Goal: Task Accomplishment & Management: Complete application form

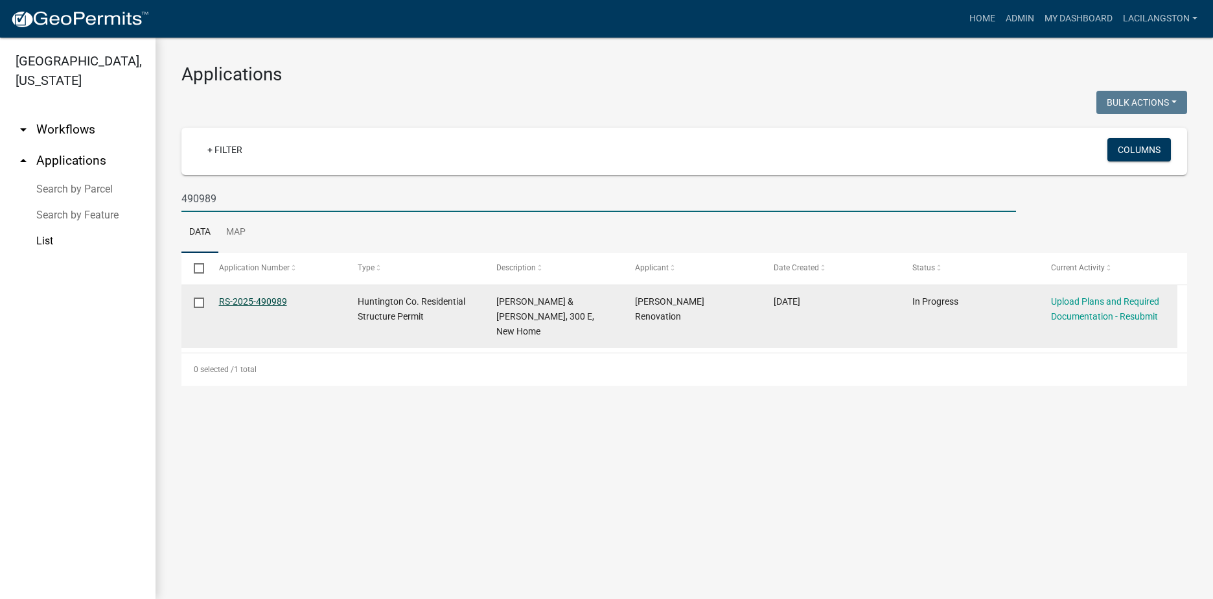
type input "490989"
click at [251, 303] on link "RS-2025-490989" at bounding box center [253, 301] width 68 height 10
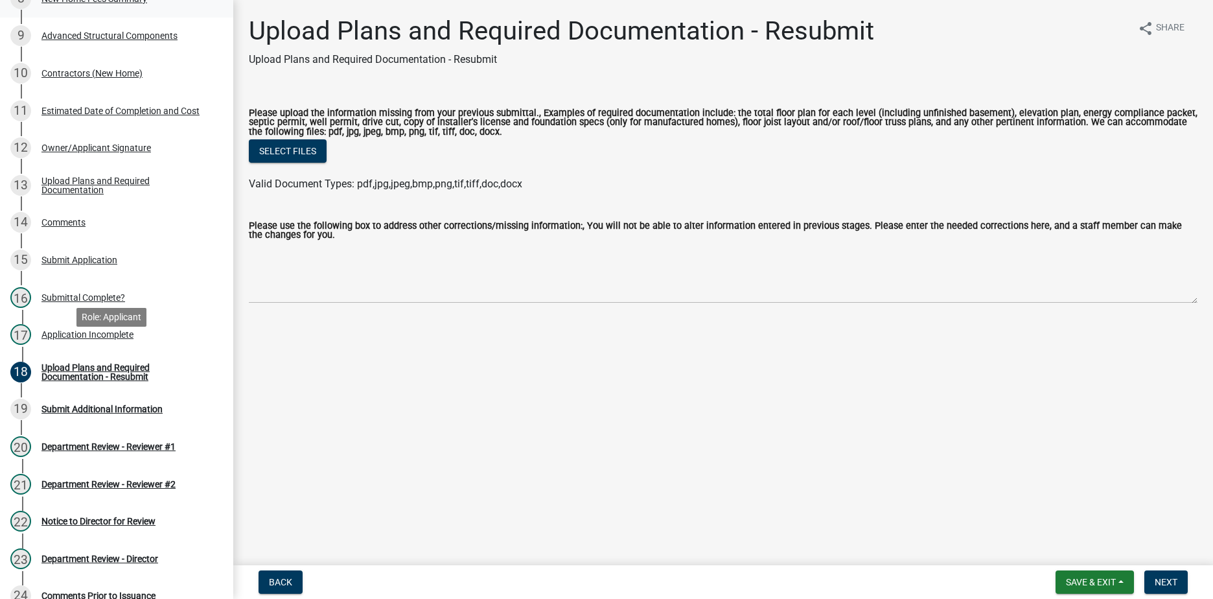
scroll to position [518, 0]
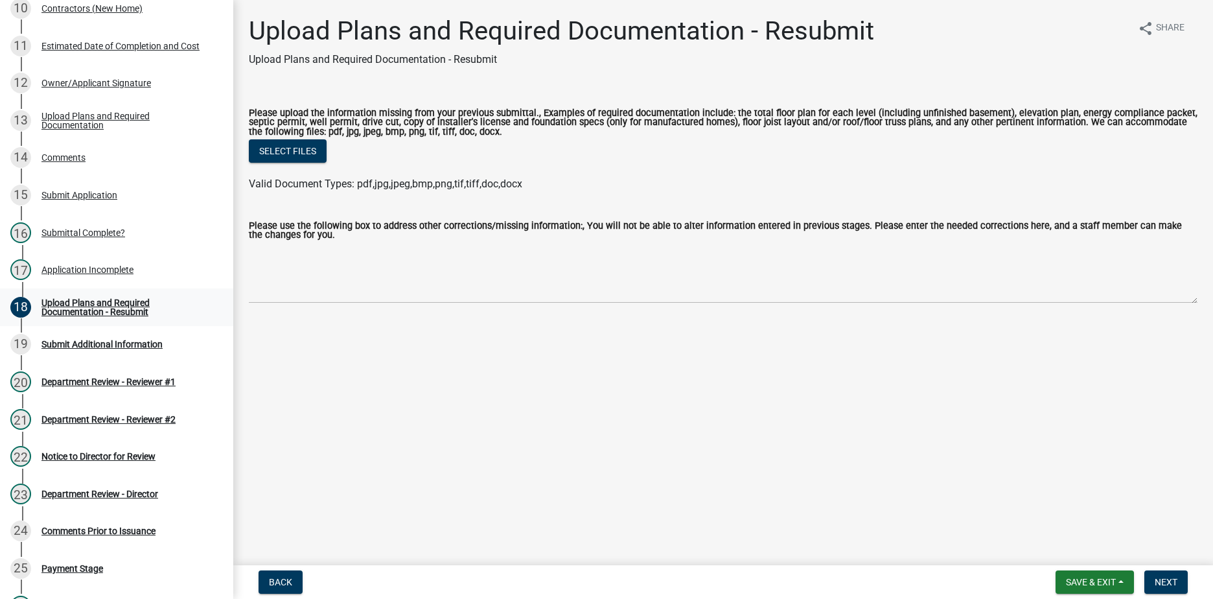
click at [117, 309] on div "Upload Plans and Required Documentation - Resubmit" at bounding box center [126, 307] width 171 height 18
click at [88, 271] on div "Application Incomplete" at bounding box center [87, 269] width 92 height 9
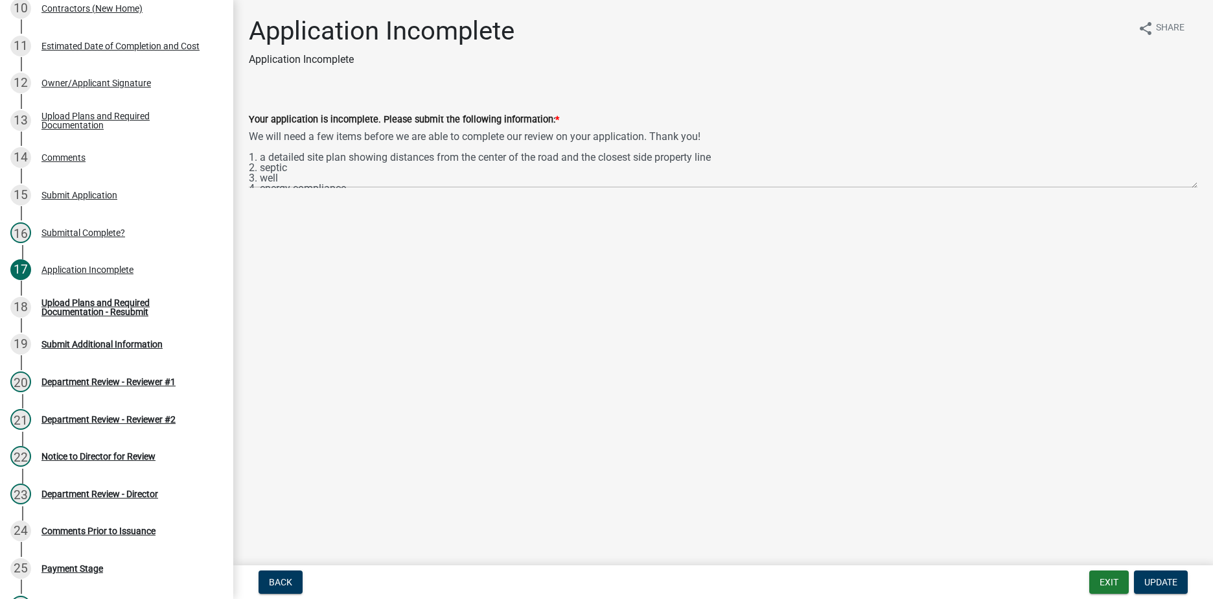
scroll to position [21, 0]
click at [1105, 586] on button "Exit" at bounding box center [1109, 581] width 40 height 23
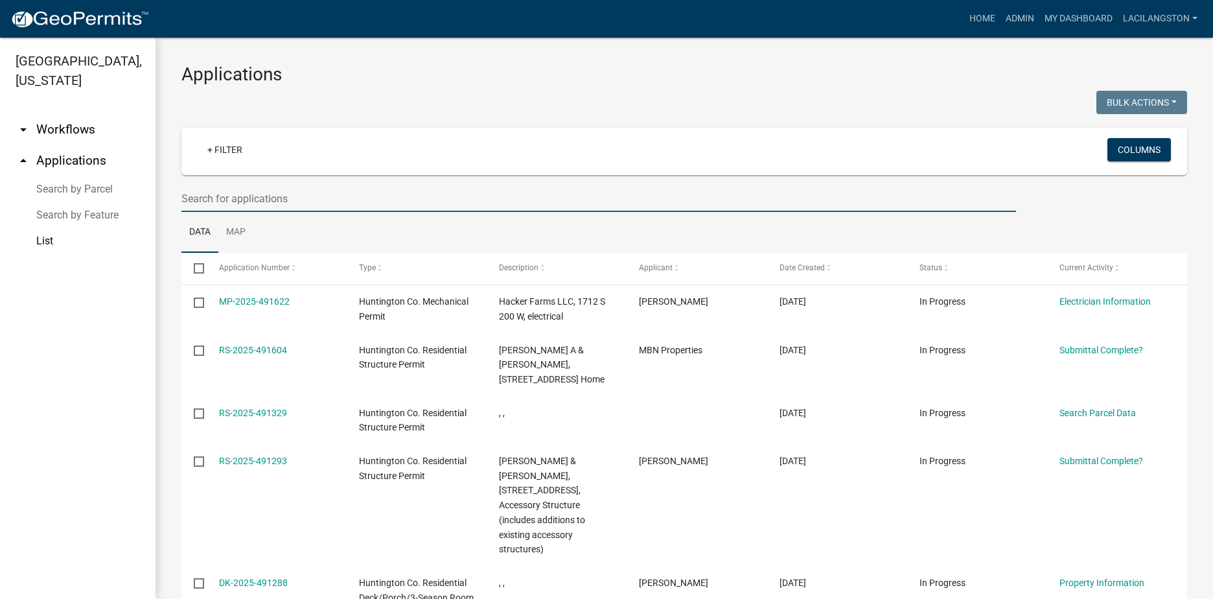
click at [443, 192] on input "text" at bounding box center [598, 198] width 835 height 27
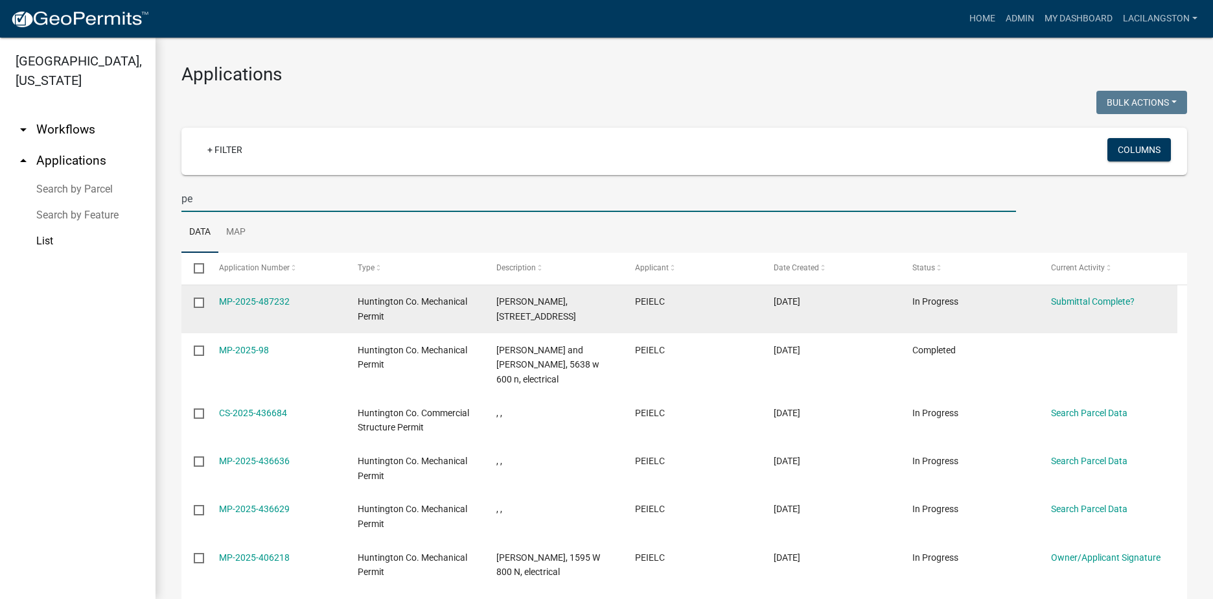
type input "p"
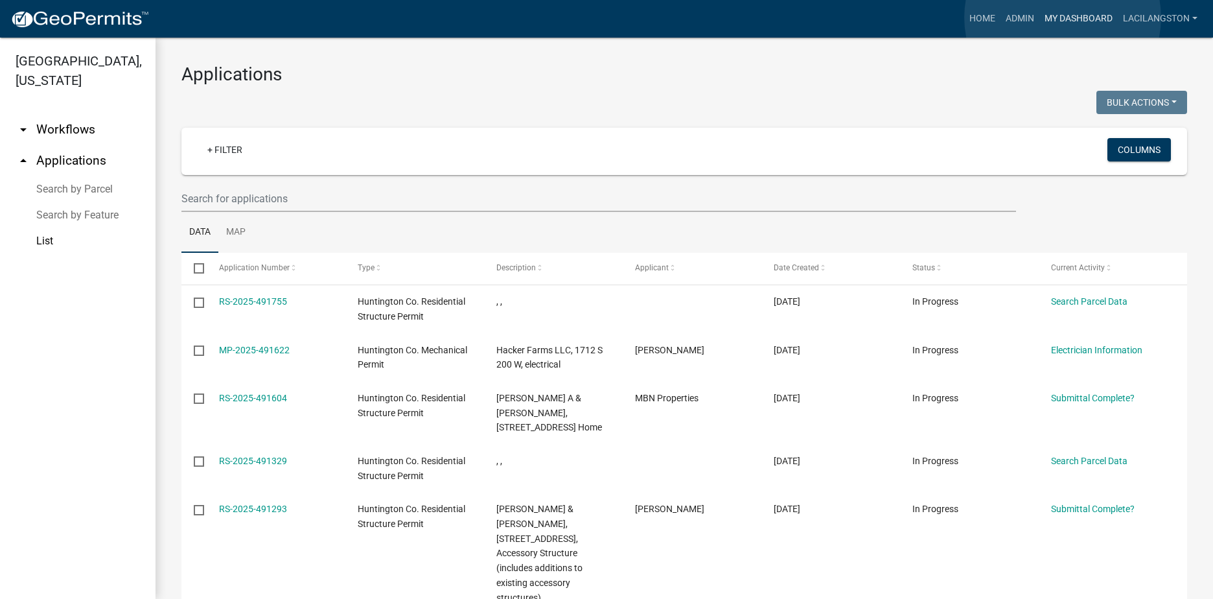
click at [1063, 17] on link "My Dashboard" at bounding box center [1078, 18] width 78 height 25
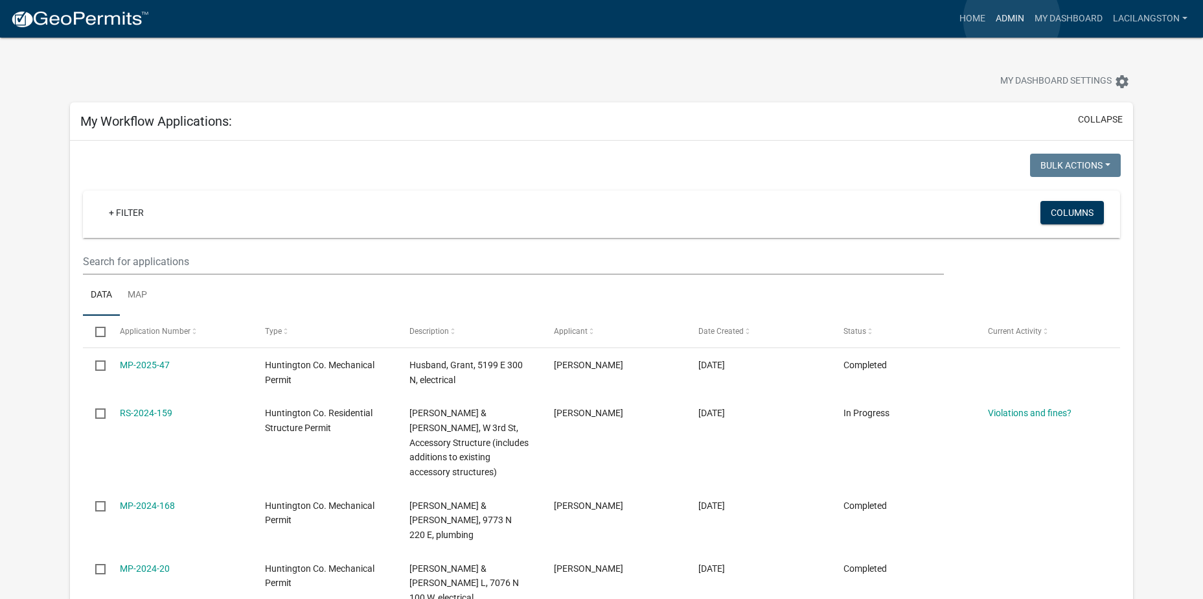
click at [1012, 19] on link "Admin" at bounding box center [1010, 18] width 39 height 25
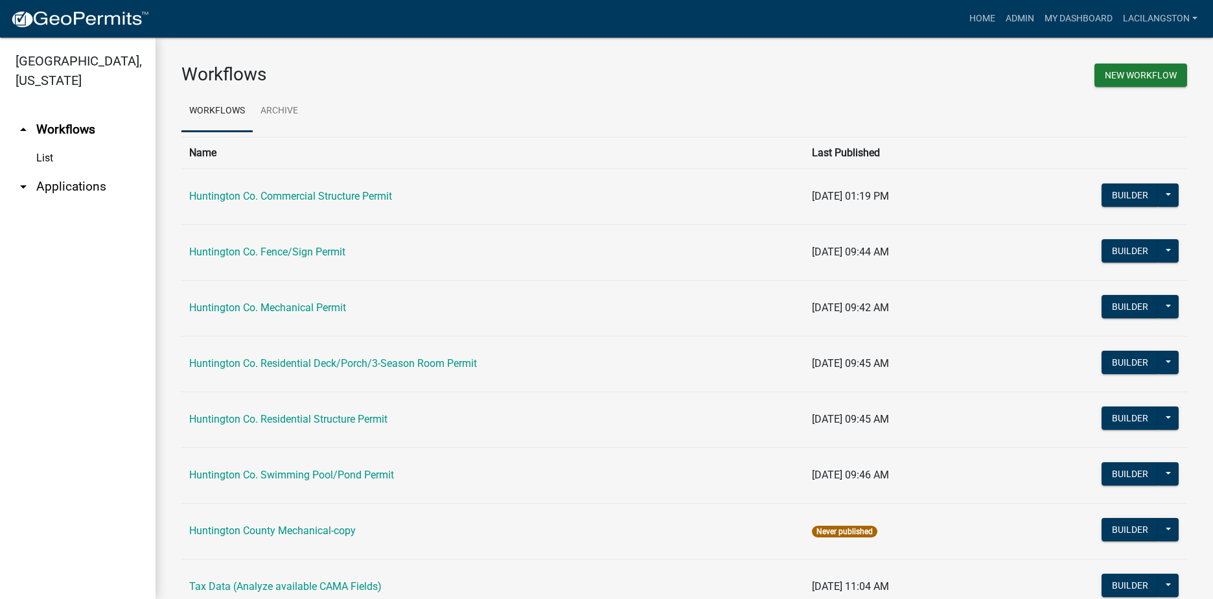
click at [26, 183] on icon "arrow_drop_down" at bounding box center [24, 187] width 16 height 16
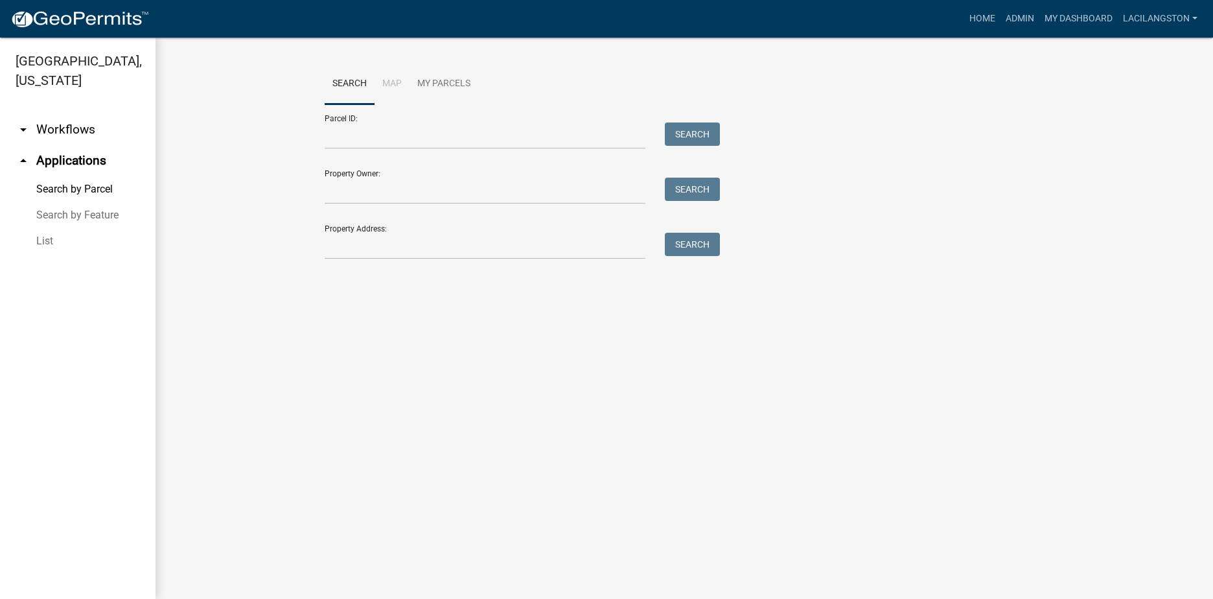
click at [37, 240] on link "List" at bounding box center [78, 241] width 156 height 26
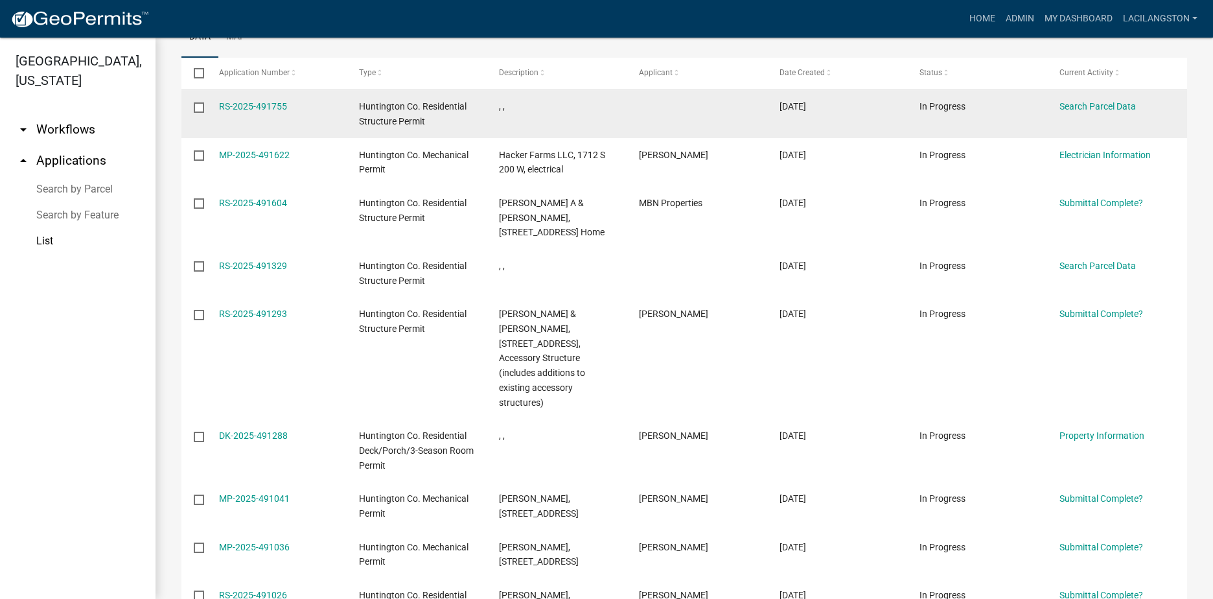
scroll to position [65, 0]
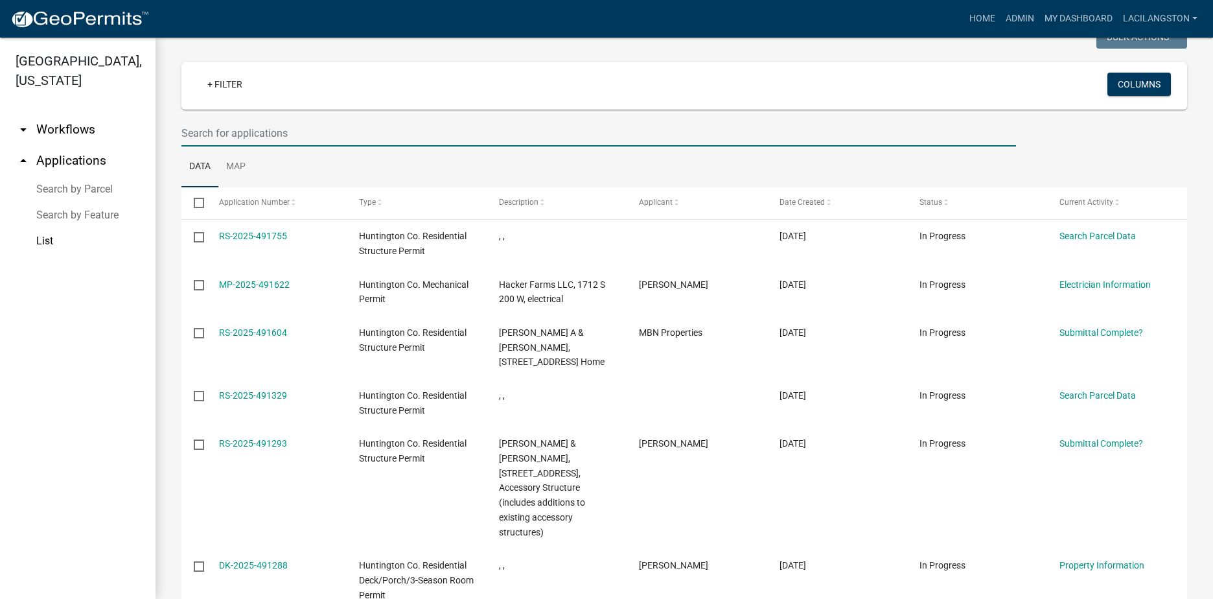
click at [316, 126] on input "text" at bounding box center [598, 133] width 835 height 27
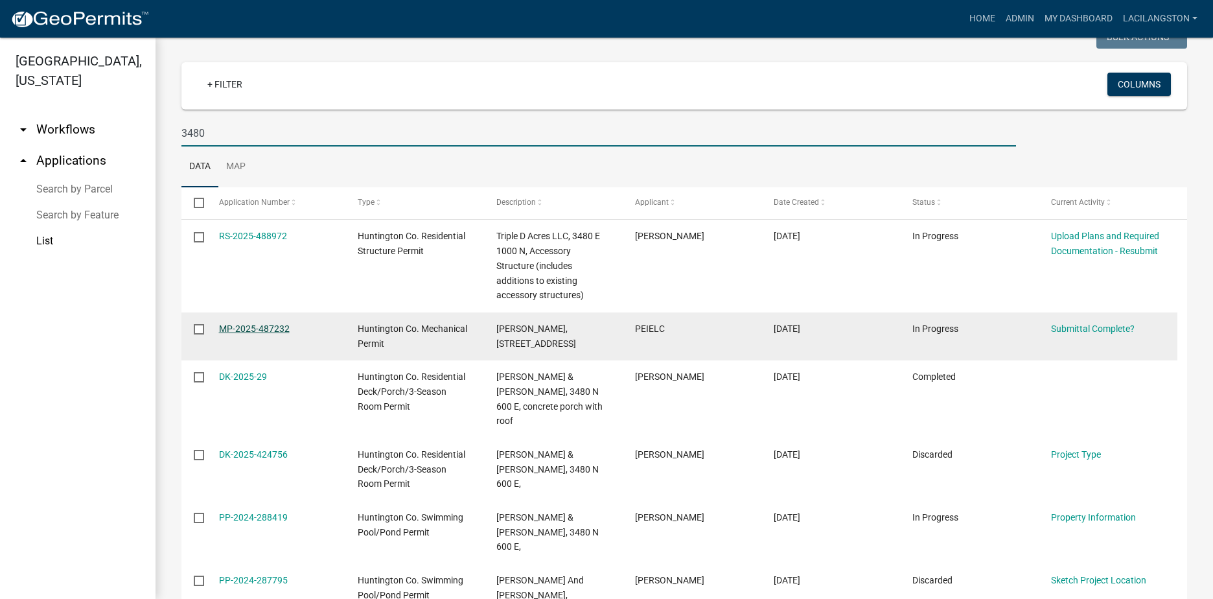
type input "3480"
click at [263, 329] on link "MP-2025-487232" at bounding box center [254, 328] width 71 height 10
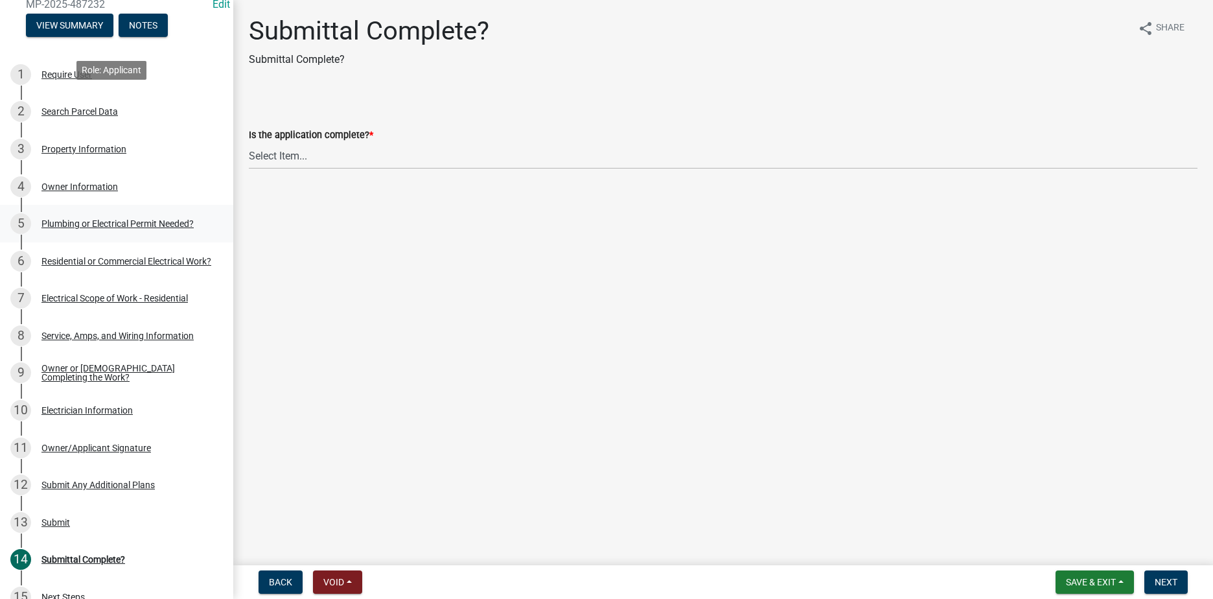
scroll to position [251, 0]
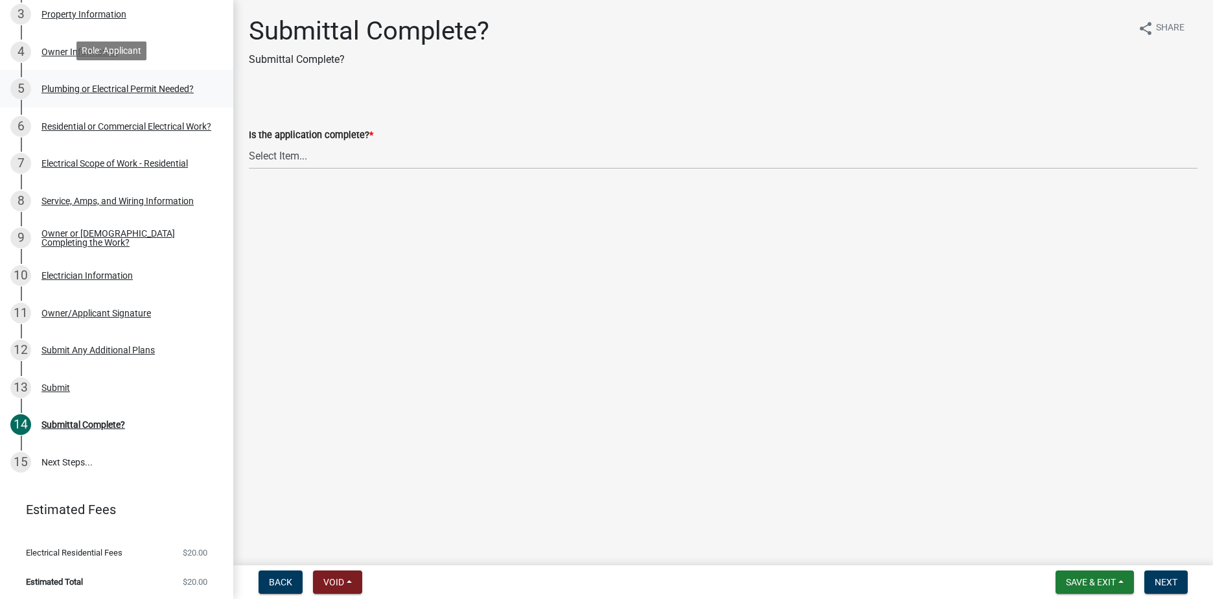
click at [93, 98] on link "5 Plumbing or Electrical Permit Needed?" at bounding box center [116, 89] width 233 height 38
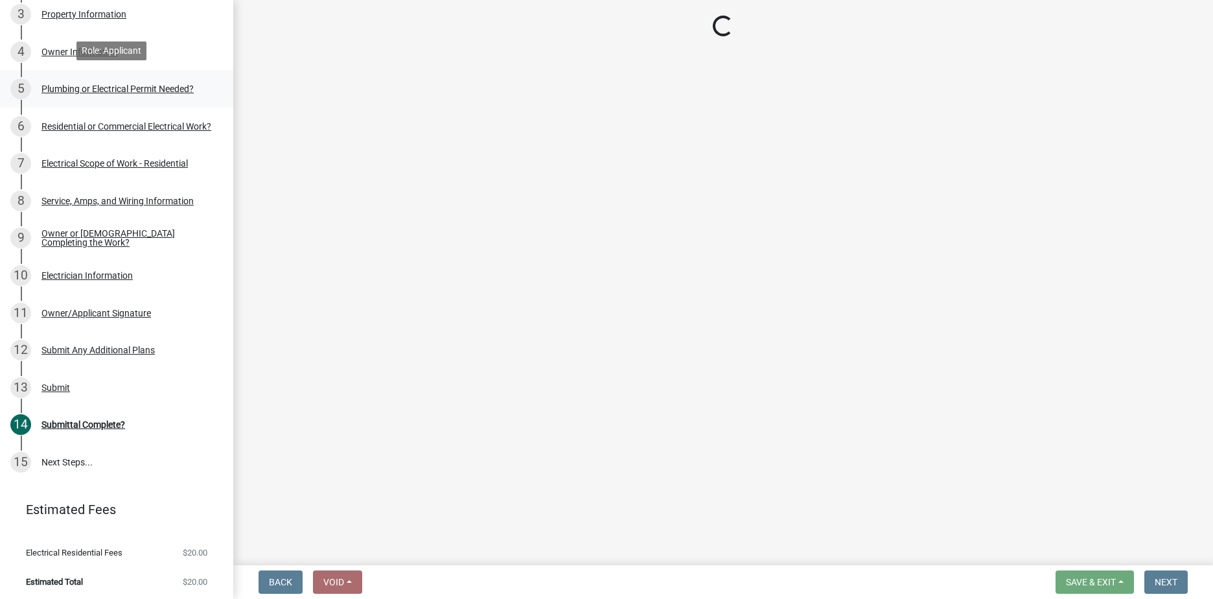
select select "82bdcc69-8734-43af-a4fa-e76f8d275e41"
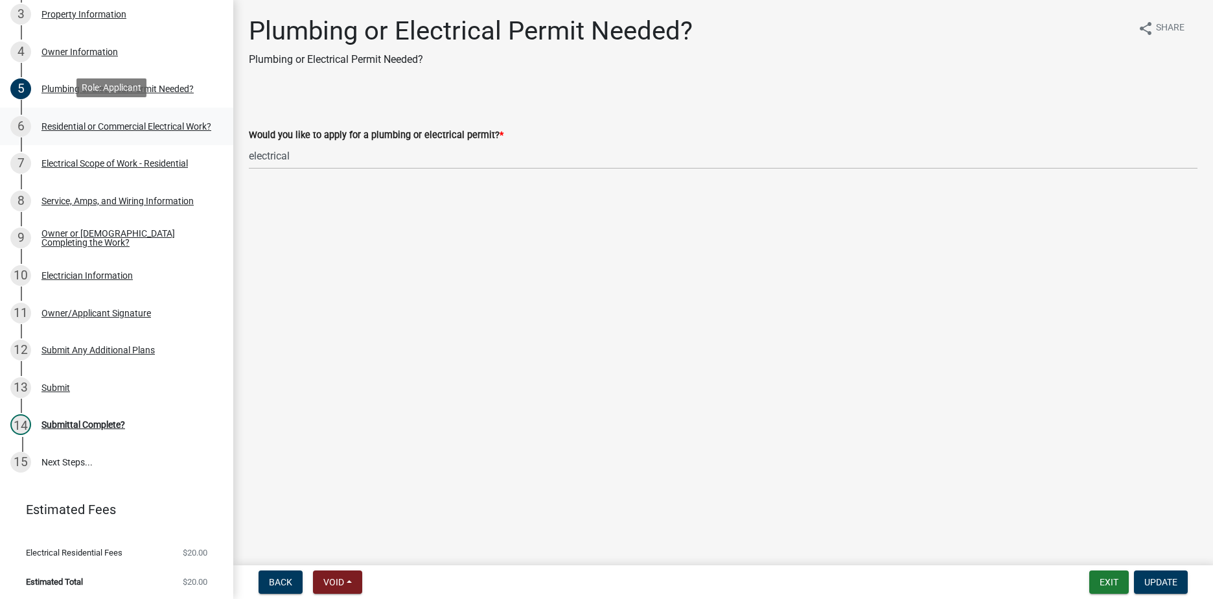
click at [102, 113] on link "6 Residential or Commercial Electrical Work?" at bounding box center [116, 127] width 233 height 38
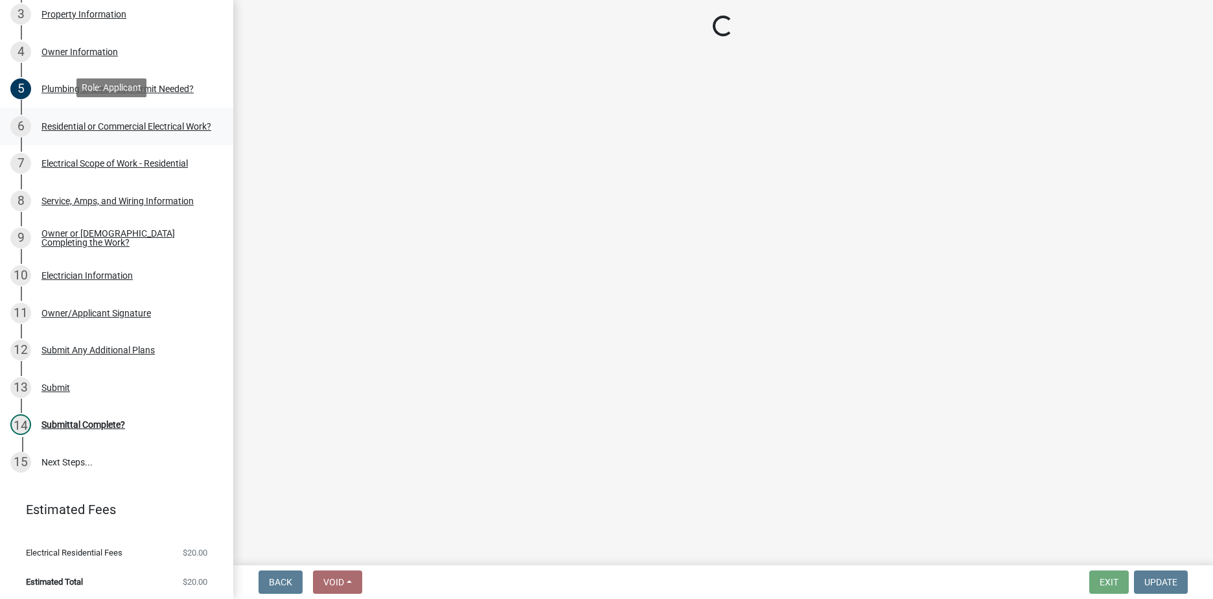
select select "3db72f89-ebf7-44a2-a43c-36ed77a05272"
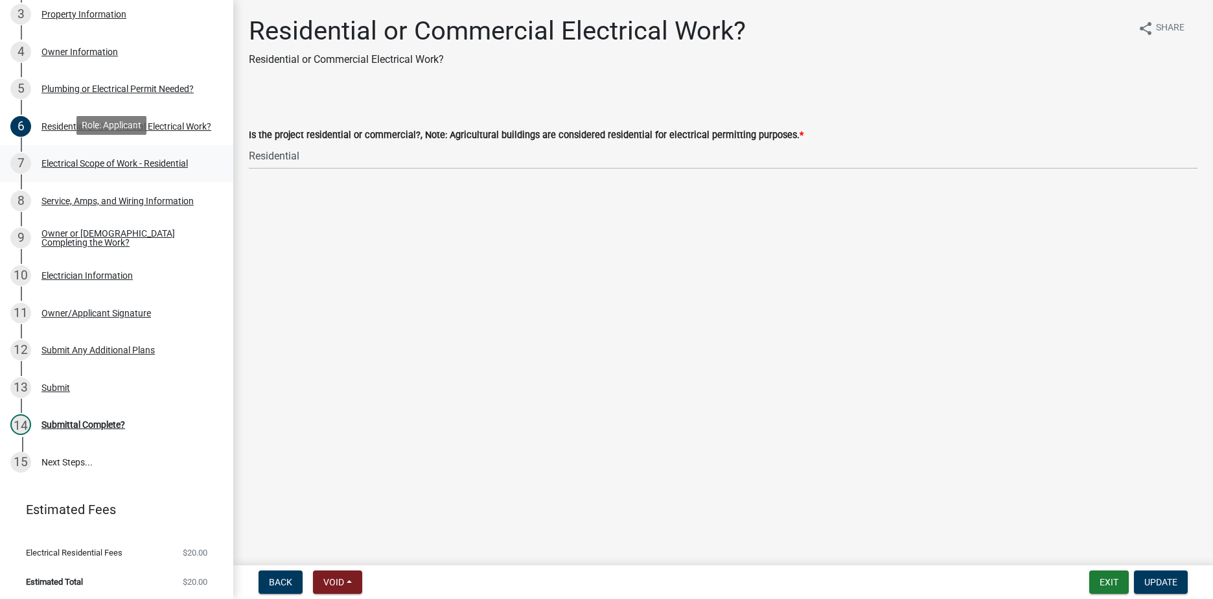
click at [124, 159] on div "Electrical Scope of Work - Residential" at bounding box center [114, 163] width 146 height 9
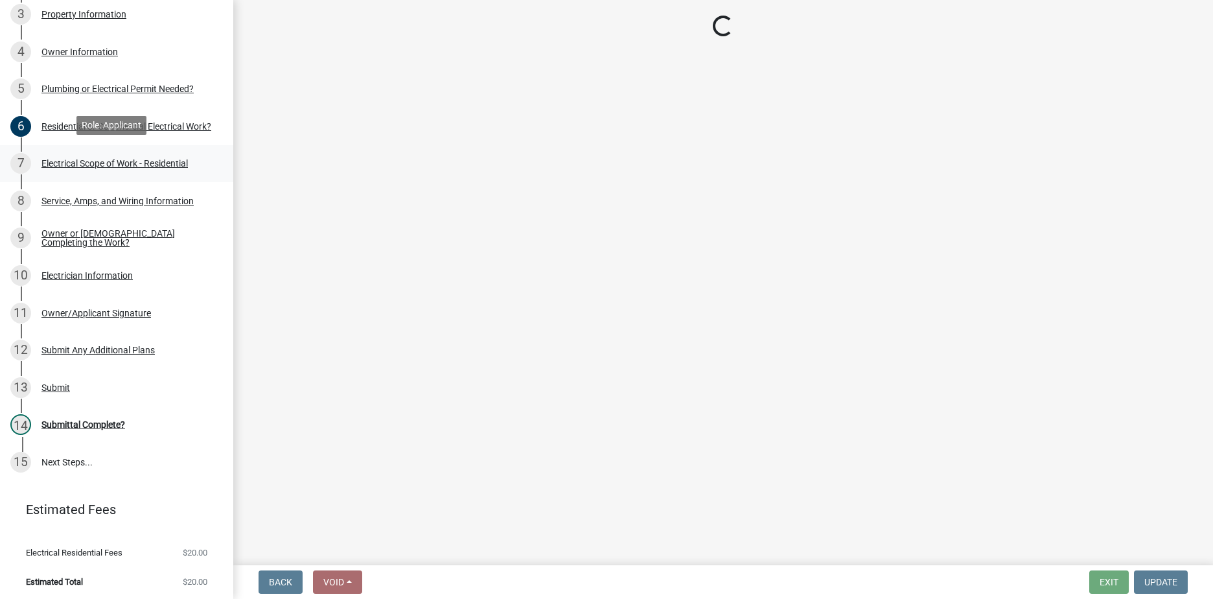
select select "9bdb09e1-e356-4221-9288-64288f1bde99"
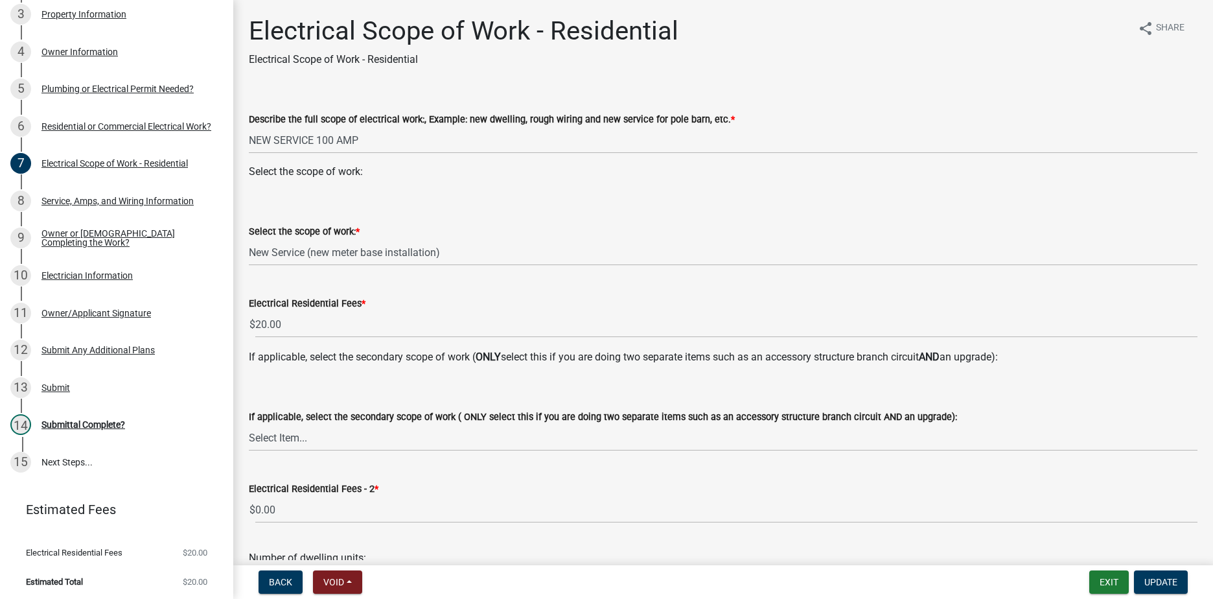
click at [82, 207] on div "8 Service, Amps, and Wiring Information" at bounding box center [111, 200] width 202 height 21
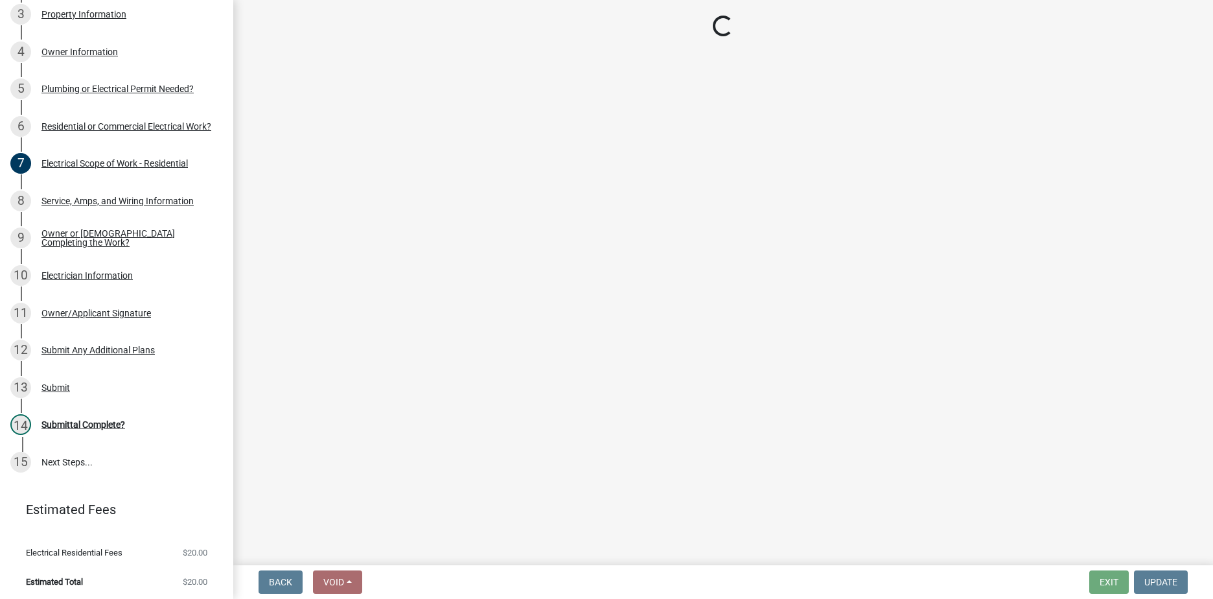
select select "b5401265-710a-437d-bfc0-f060779c66cc"
select select "c367502c-c792-4ca6-b28c-e3bf444e9dd0"
select select "ae88532c-6f26-494f-9fbf-7b0ffd7225c9"
select select "9be9e00f-b61e-43e5-aaf9-20c7323304e9"
select select "a444adeb-efd2-4352-a035-3875d9defab1"
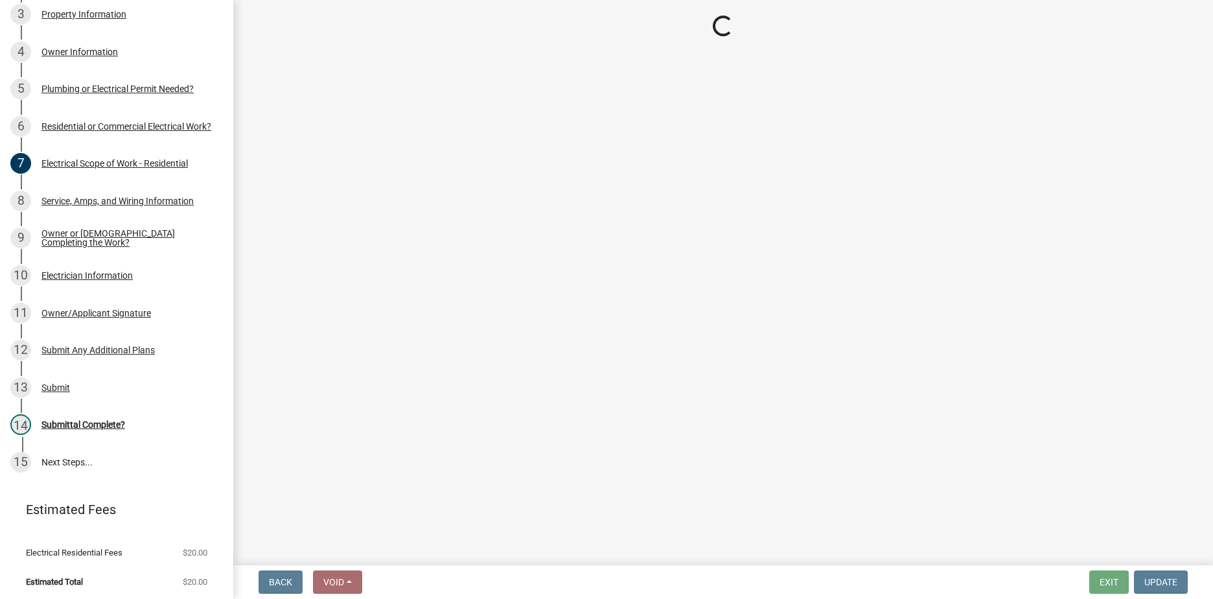
select select "37d7c328-c5ac-41d4-9477-19119af9af58"
select select "5aeea631-e80a-4ba0-b39f-f5c26114ddfc"
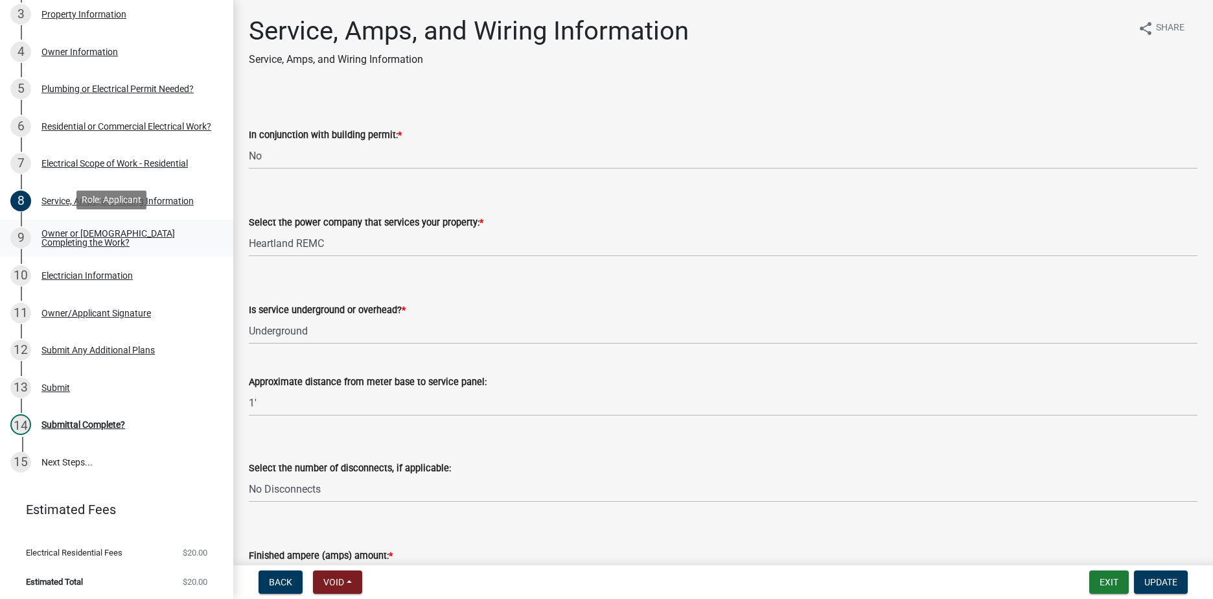
click at [112, 250] on link "9 Owner or Contractor Completing the Work?" at bounding box center [116, 239] width 233 height 38
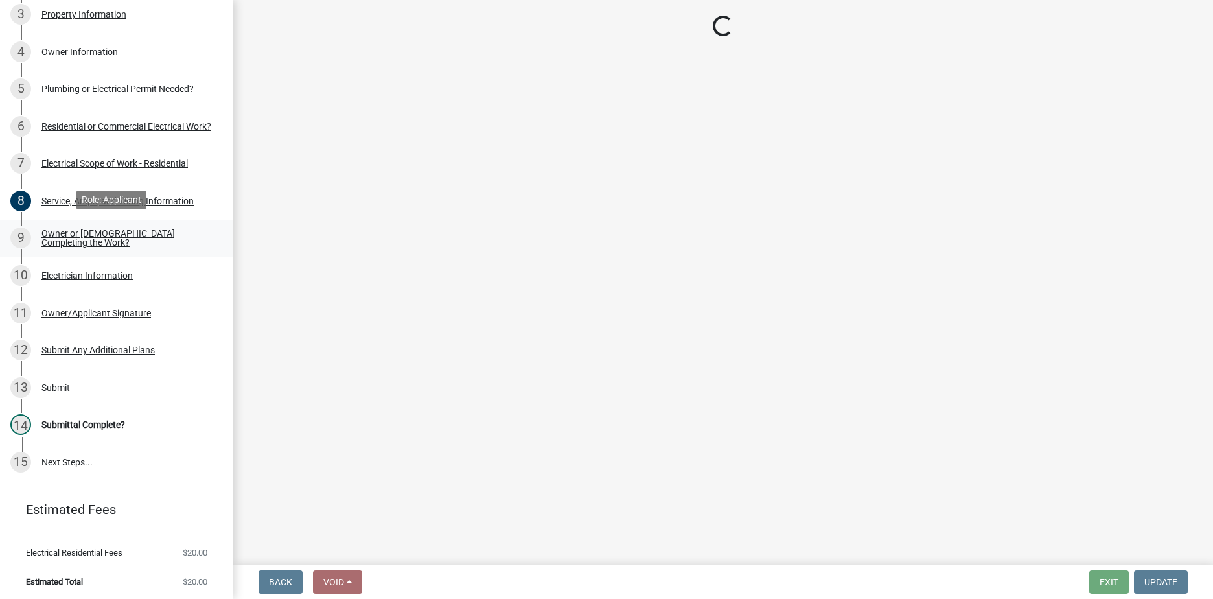
select select "408e0cf4-d53f-4268-b860-e8792218a171"
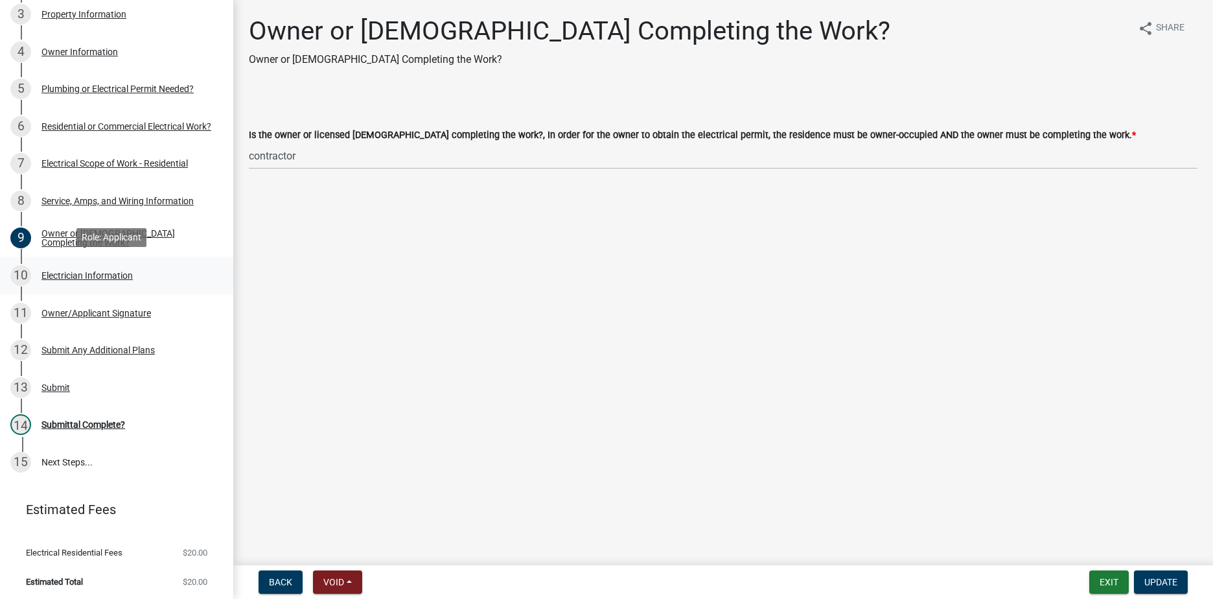
click at [123, 284] on link "10 Electrician Information" at bounding box center [116, 276] width 233 height 38
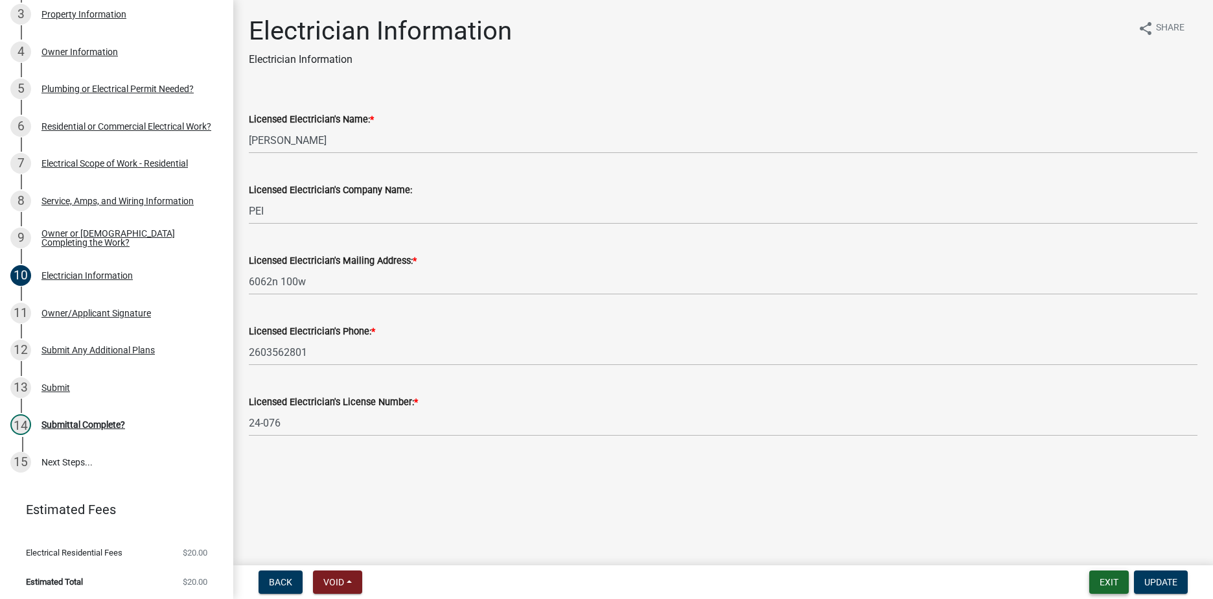
click at [1105, 582] on button "Exit" at bounding box center [1109, 581] width 40 height 23
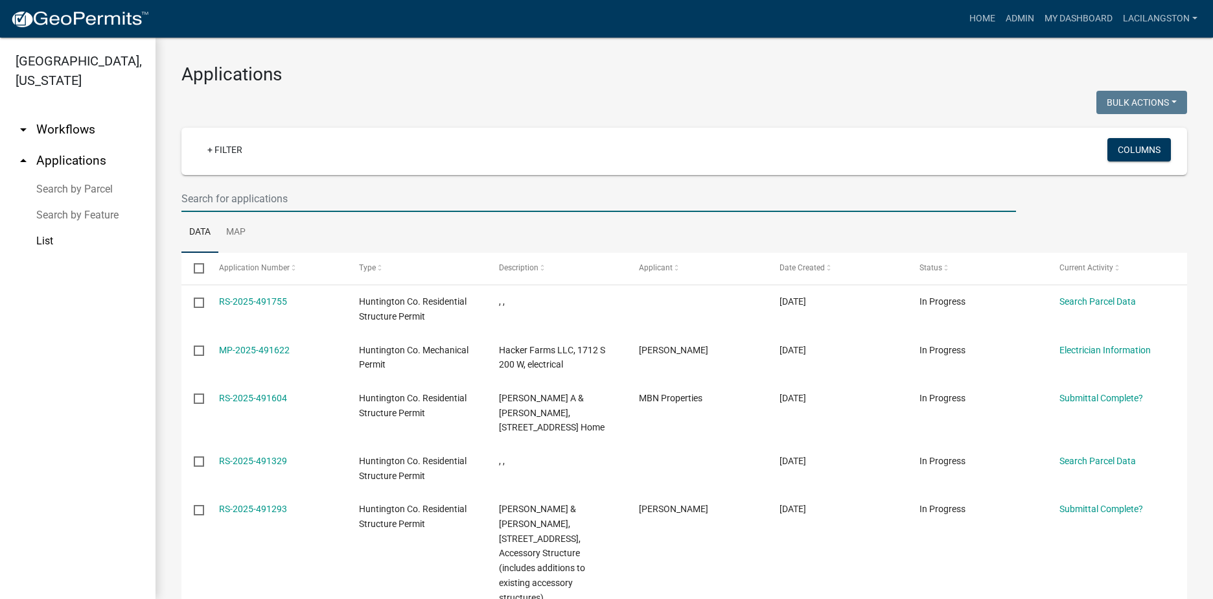
click at [286, 194] on input "text" at bounding box center [598, 198] width 835 height 27
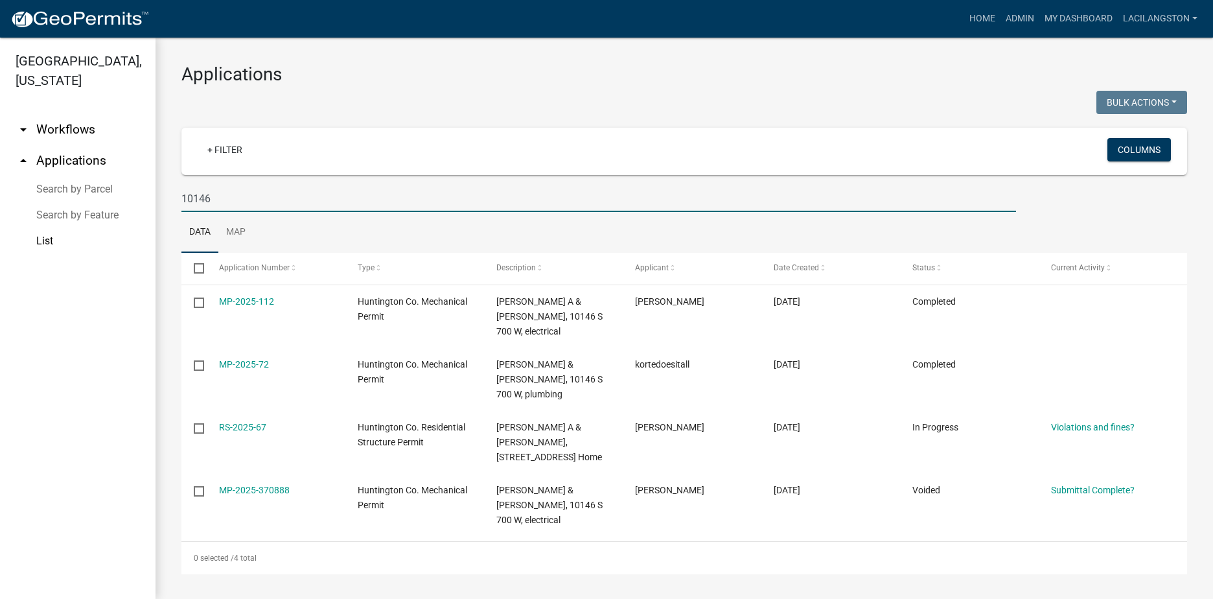
type input "10146"
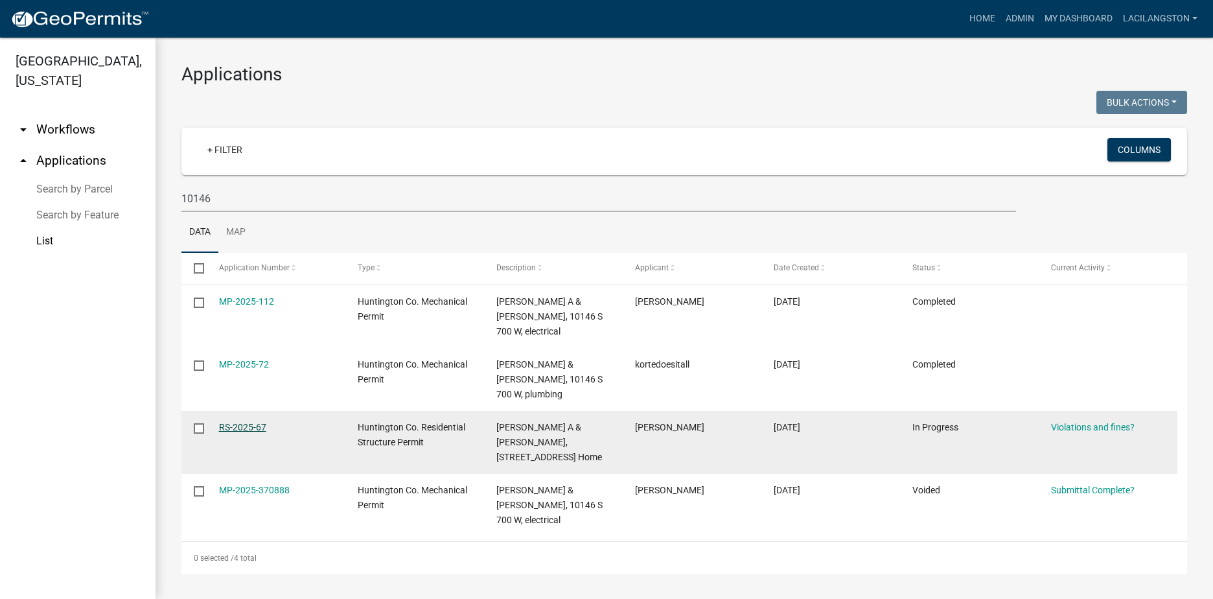
click at [254, 422] on link "RS-2025-67" at bounding box center [242, 427] width 47 height 10
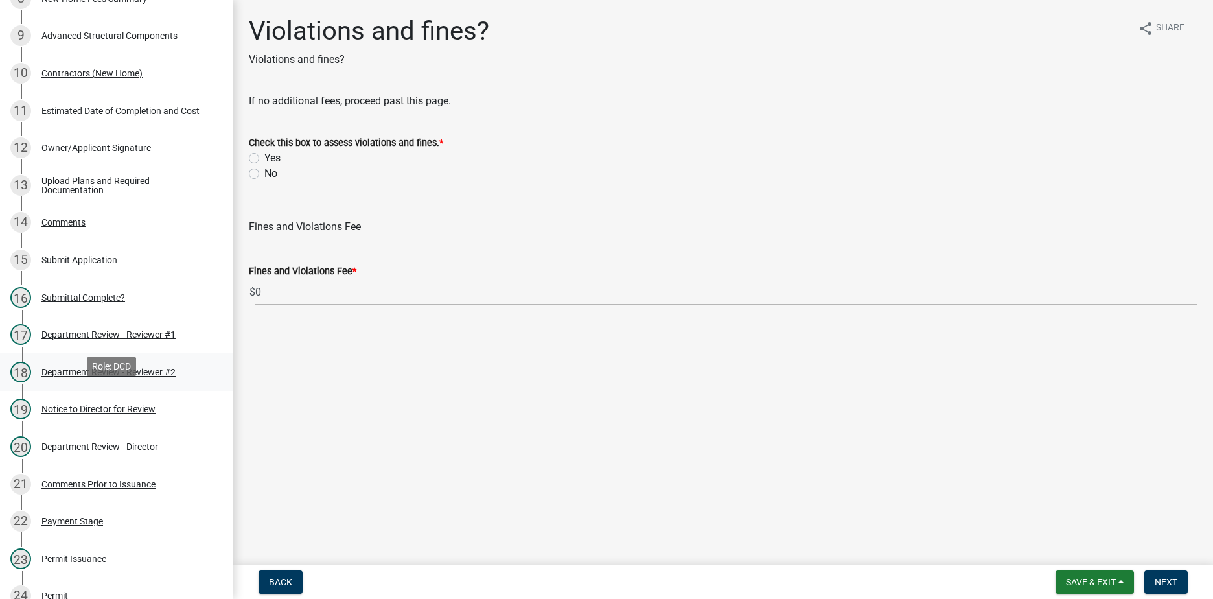
scroll to position [389, 0]
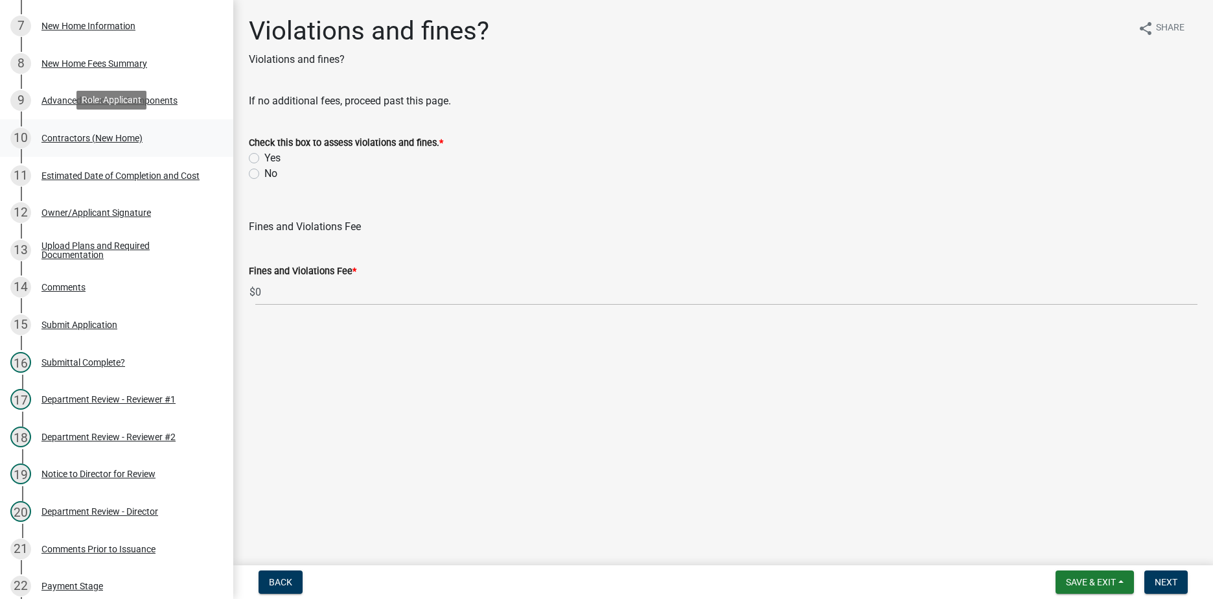
click at [104, 139] on div "Contractors (New Home)" at bounding box center [91, 137] width 101 height 9
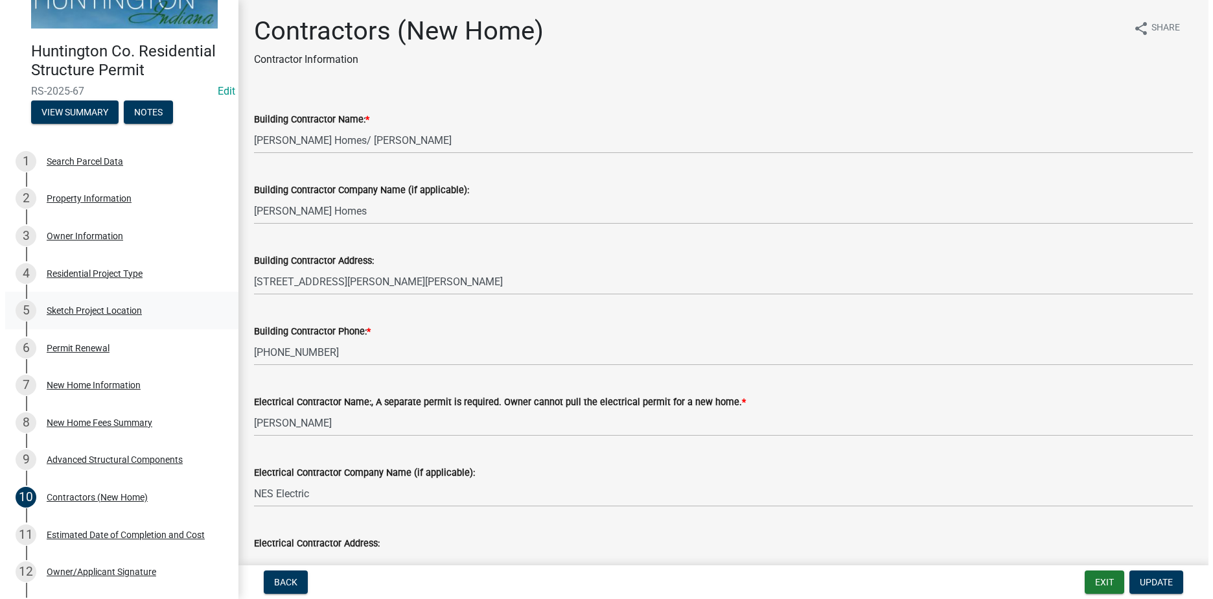
scroll to position [0, 0]
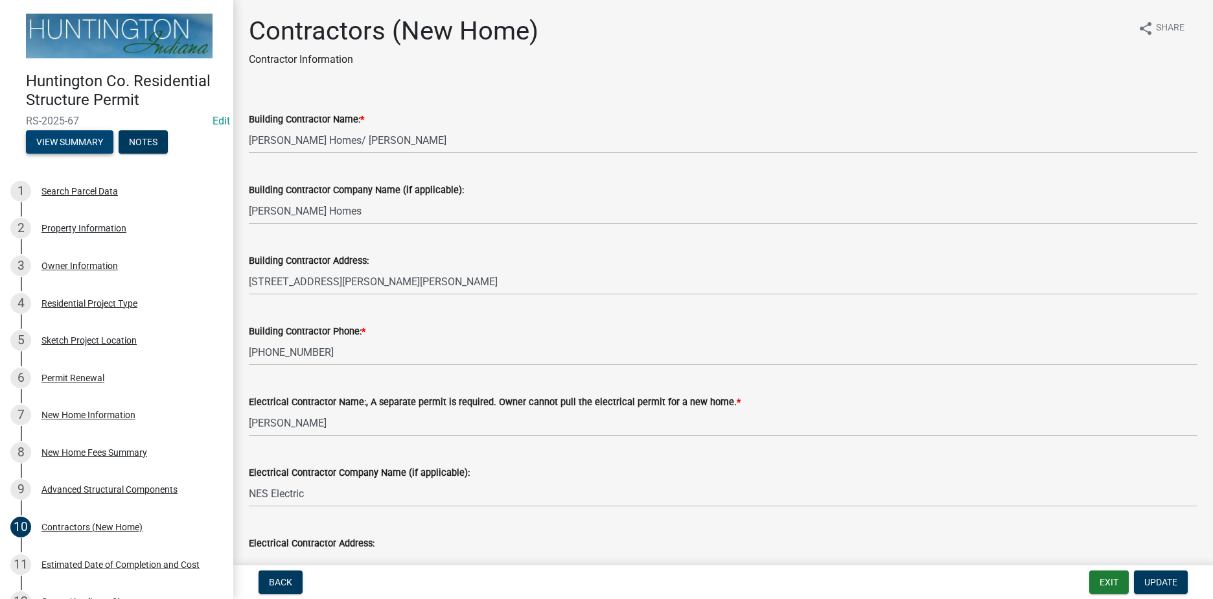
click at [76, 135] on button "View Summary" at bounding box center [69, 141] width 87 height 23
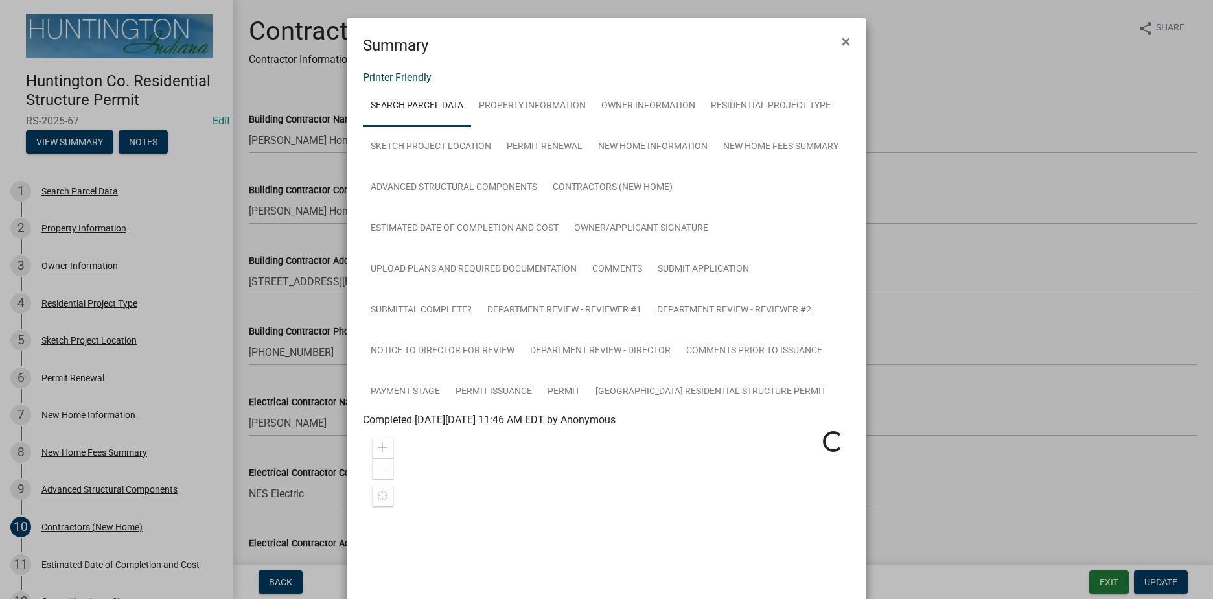
click at [372, 78] on link "Printer Friendly" at bounding box center [397, 77] width 69 height 12
click at [842, 37] on span "×" at bounding box center [846, 41] width 8 height 18
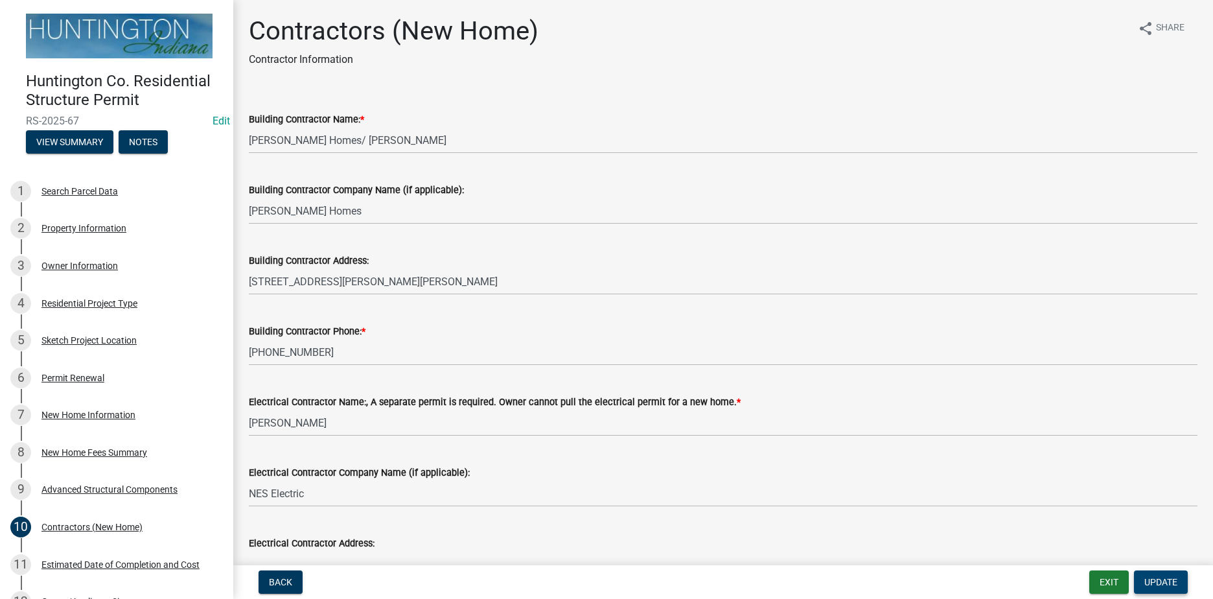
click at [1151, 584] on span "Update" at bounding box center [1160, 582] width 33 height 10
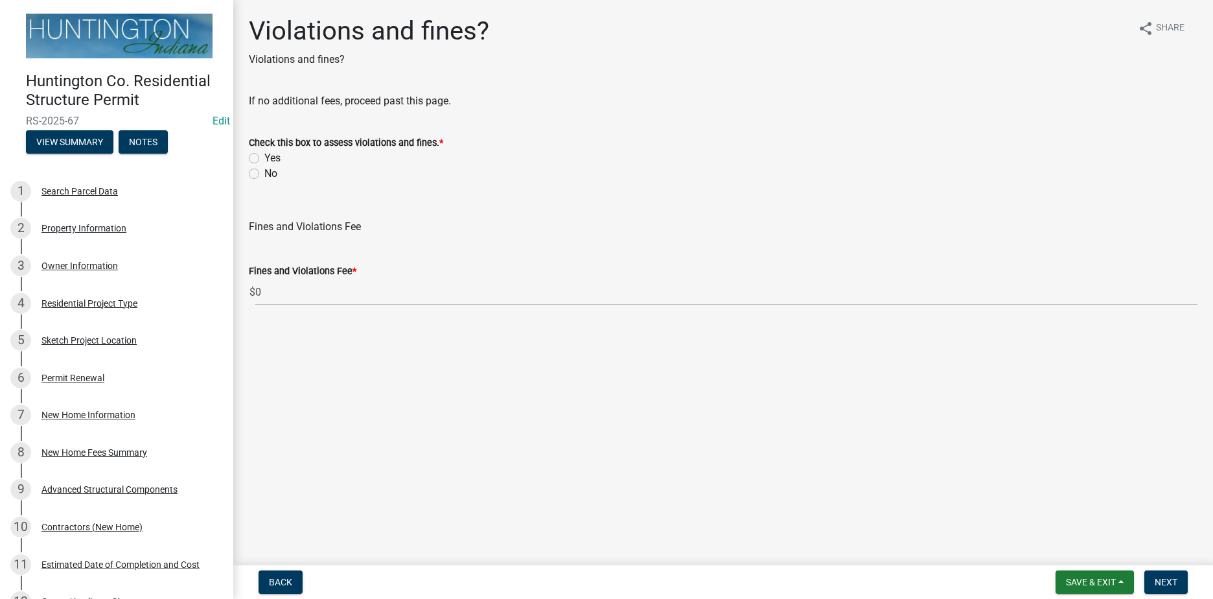
click at [259, 175] on div "No" at bounding box center [723, 174] width 949 height 16
click at [264, 175] on label "No" at bounding box center [270, 174] width 13 height 16
click at [264, 174] on input "No" at bounding box center [268, 170] width 8 height 8
radio input "true"
click at [1175, 580] on span "Next" at bounding box center [1166, 582] width 23 height 10
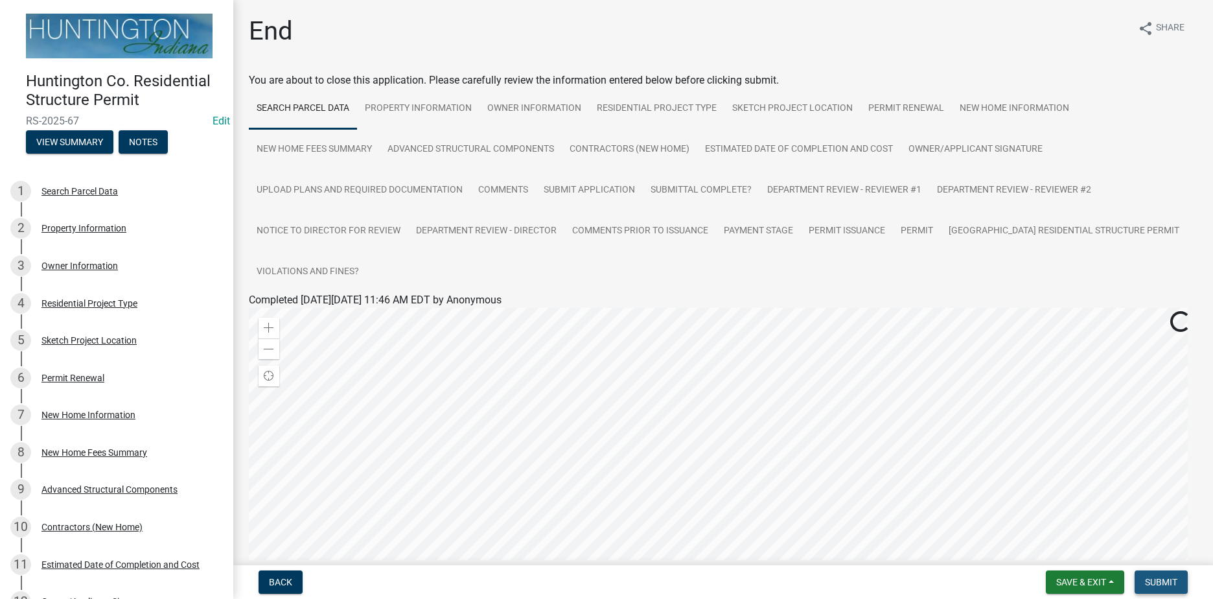
click at [1174, 580] on span "Submit" at bounding box center [1161, 582] width 32 height 10
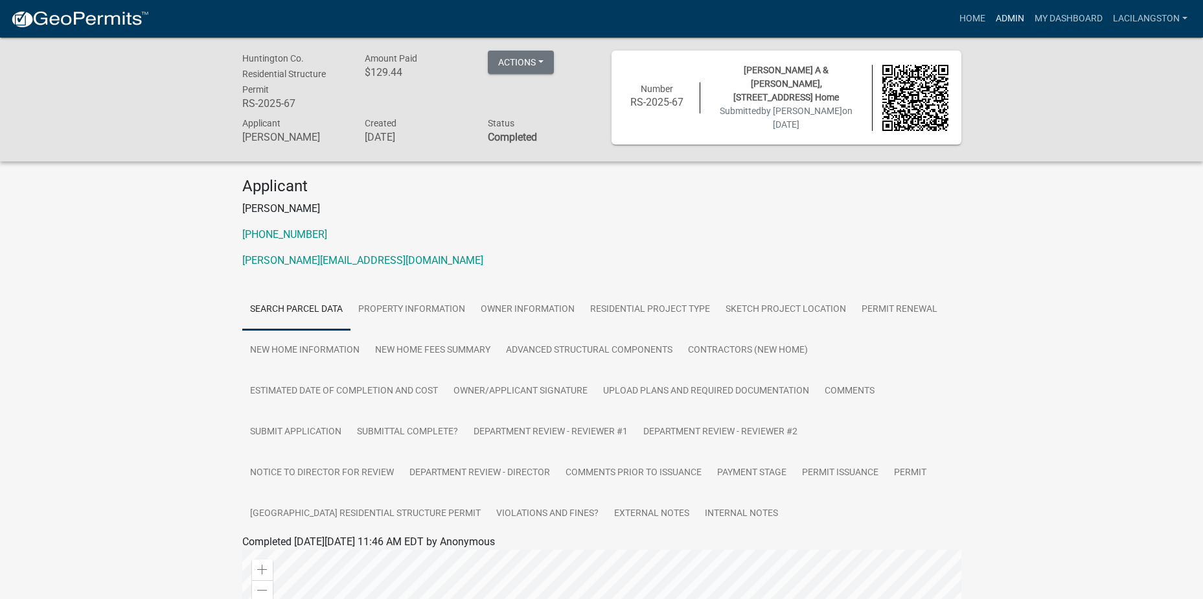
drag, startPoint x: 1010, startPoint y: 10, endPoint x: 989, endPoint y: 31, distance: 29.8
click at [1010, 10] on link "Admin" at bounding box center [1010, 18] width 39 height 25
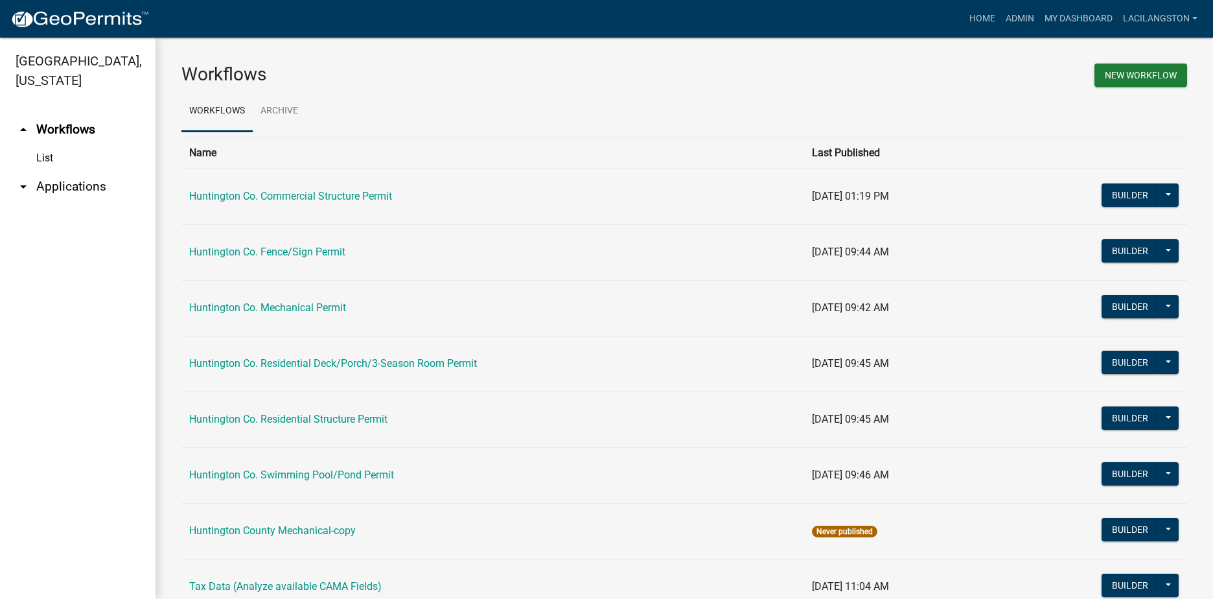
click at [51, 188] on link "arrow_drop_down Applications" at bounding box center [78, 186] width 156 height 31
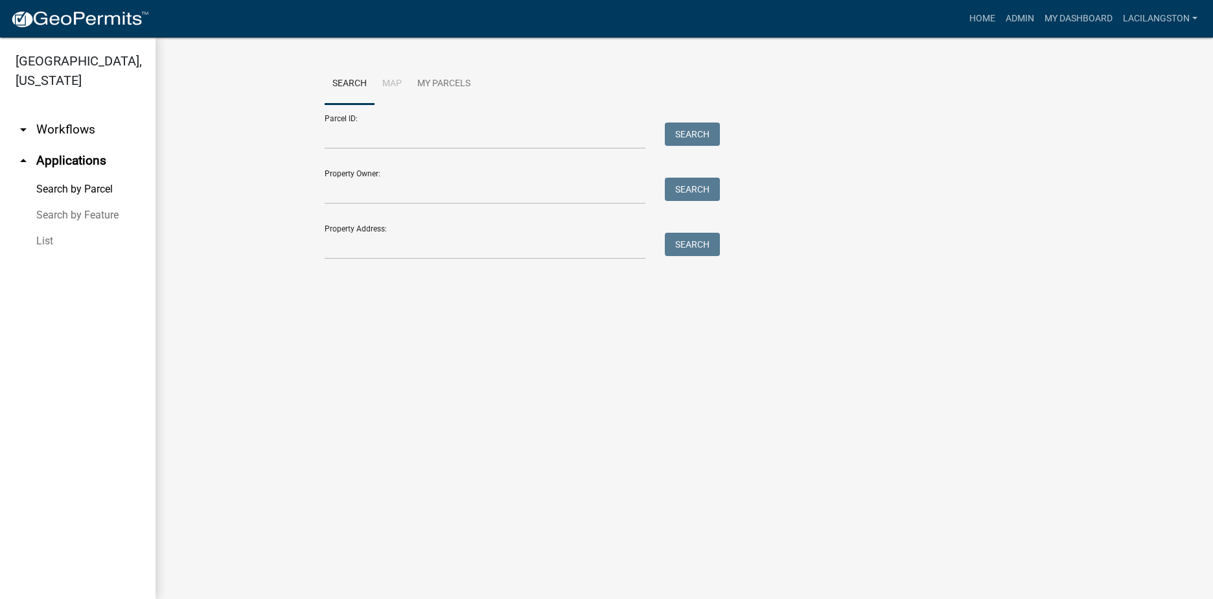
click at [53, 242] on link "List" at bounding box center [78, 241] width 156 height 26
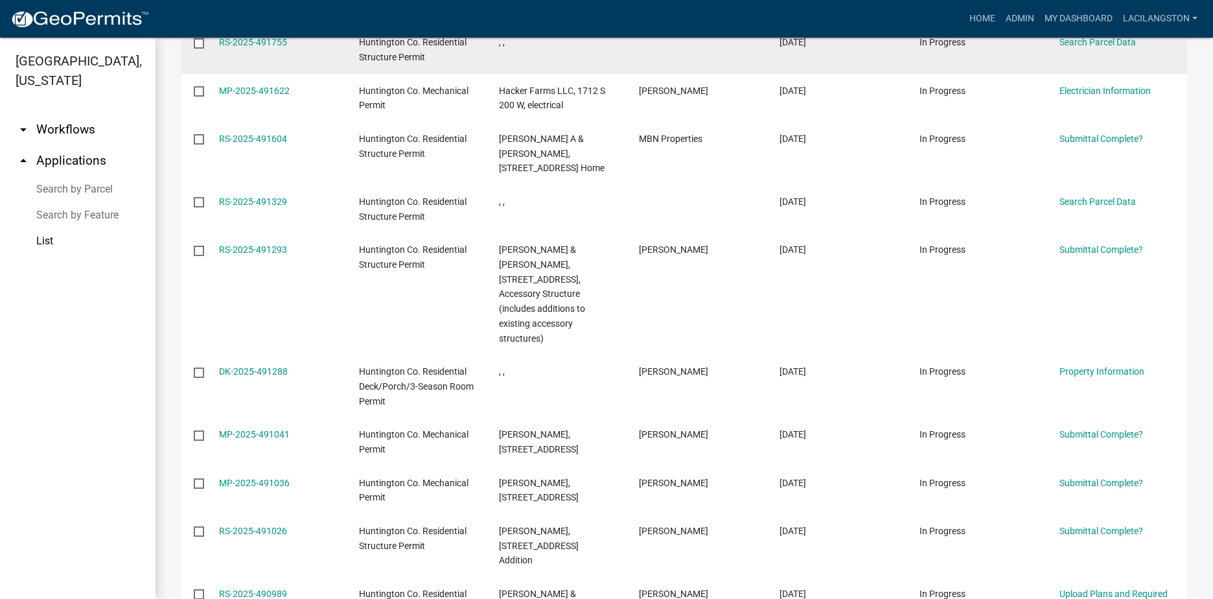
scroll to position [324, 0]
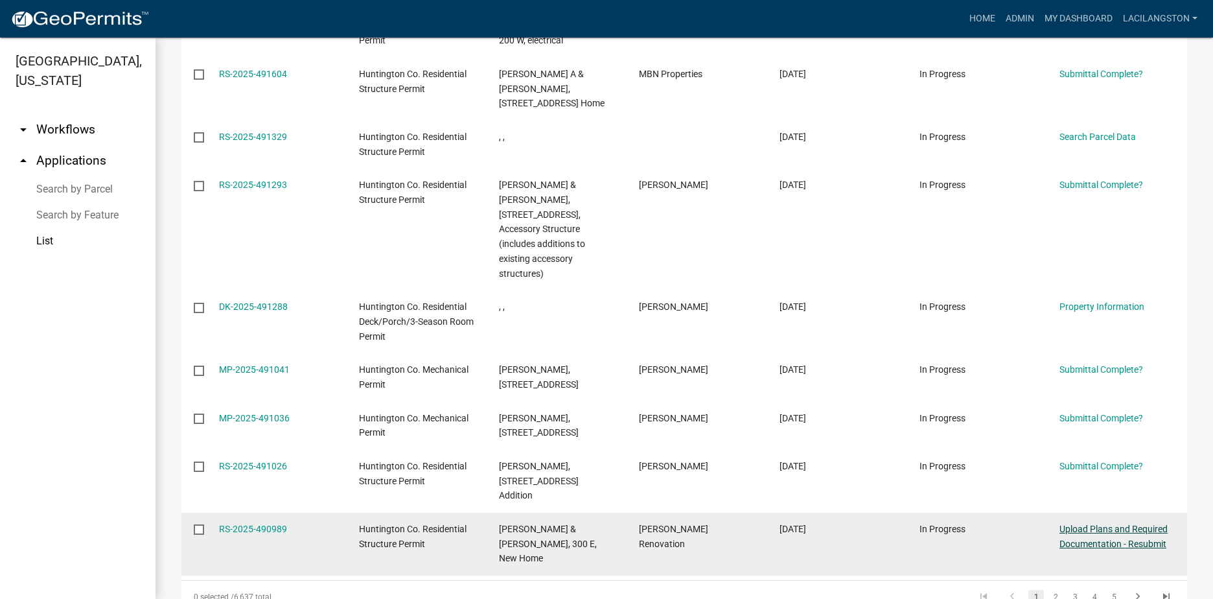
click at [1085, 524] on link "Upload Plans and Required Documentation - Resubmit" at bounding box center [1113, 536] width 108 height 25
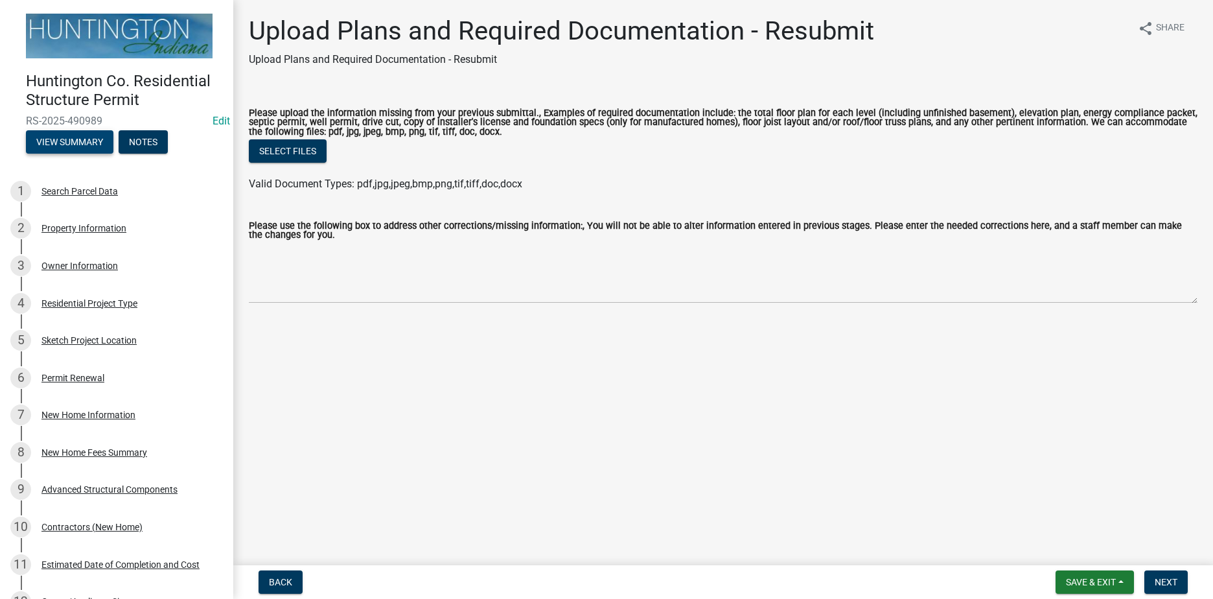
click at [57, 150] on button "View Summary" at bounding box center [69, 141] width 87 height 23
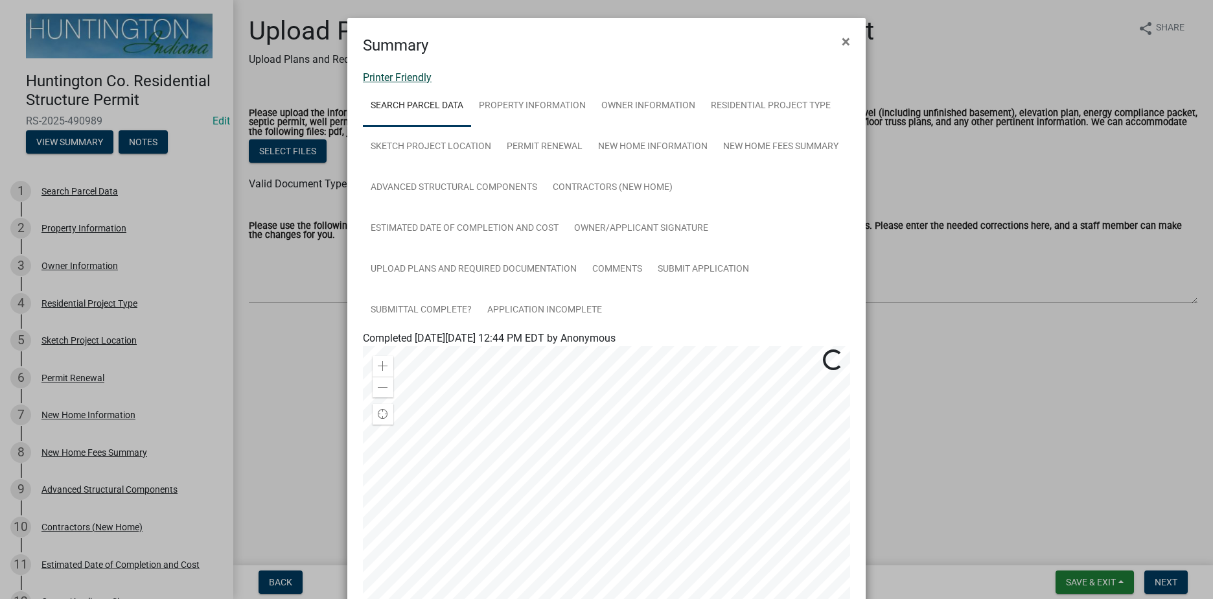
click at [397, 80] on link "Printer Friendly" at bounding box center [397, 77] width 69 height 12
drag, startPoint x: 842, startPoint y: 37, endPoint x: 851, endPoint y: 52, distance: 17.8
click at [842, 37] on span "×" at bounding box center [846, 41] width 8 height 18
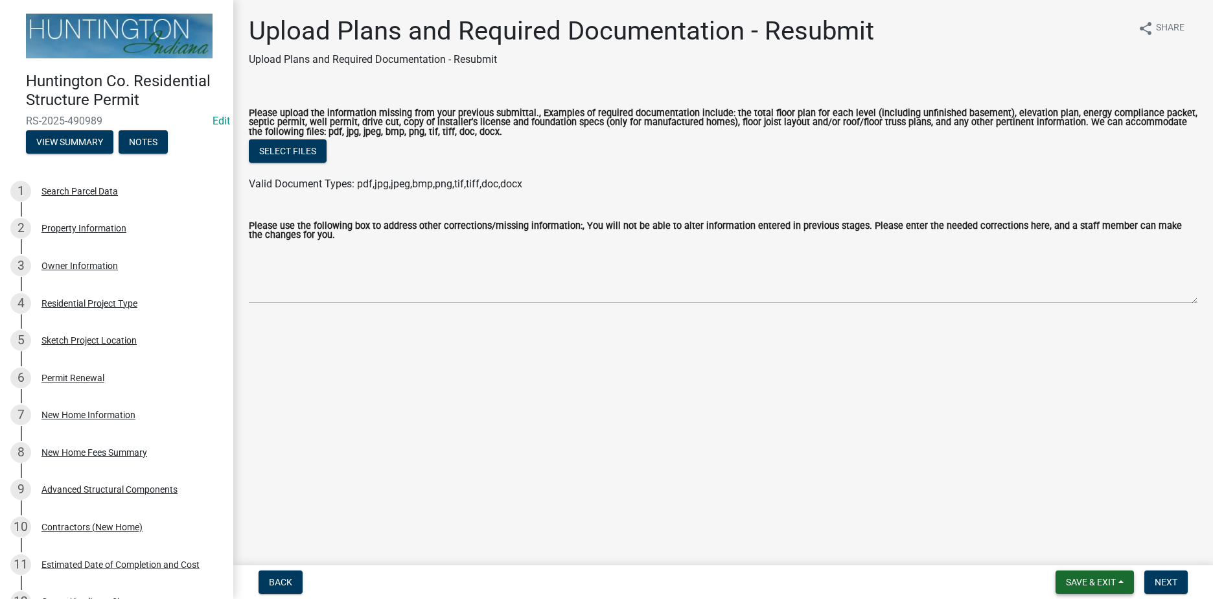
click at [1086, 586] on span "Save & Exit" at bounding box center [1091, 582] width 50 height 10
click at [1080, 555] on button "Save & Exit" at bounding box center [1082, 548] width 104 height 31
